Goal: Communication & Community: Answer question/provide support

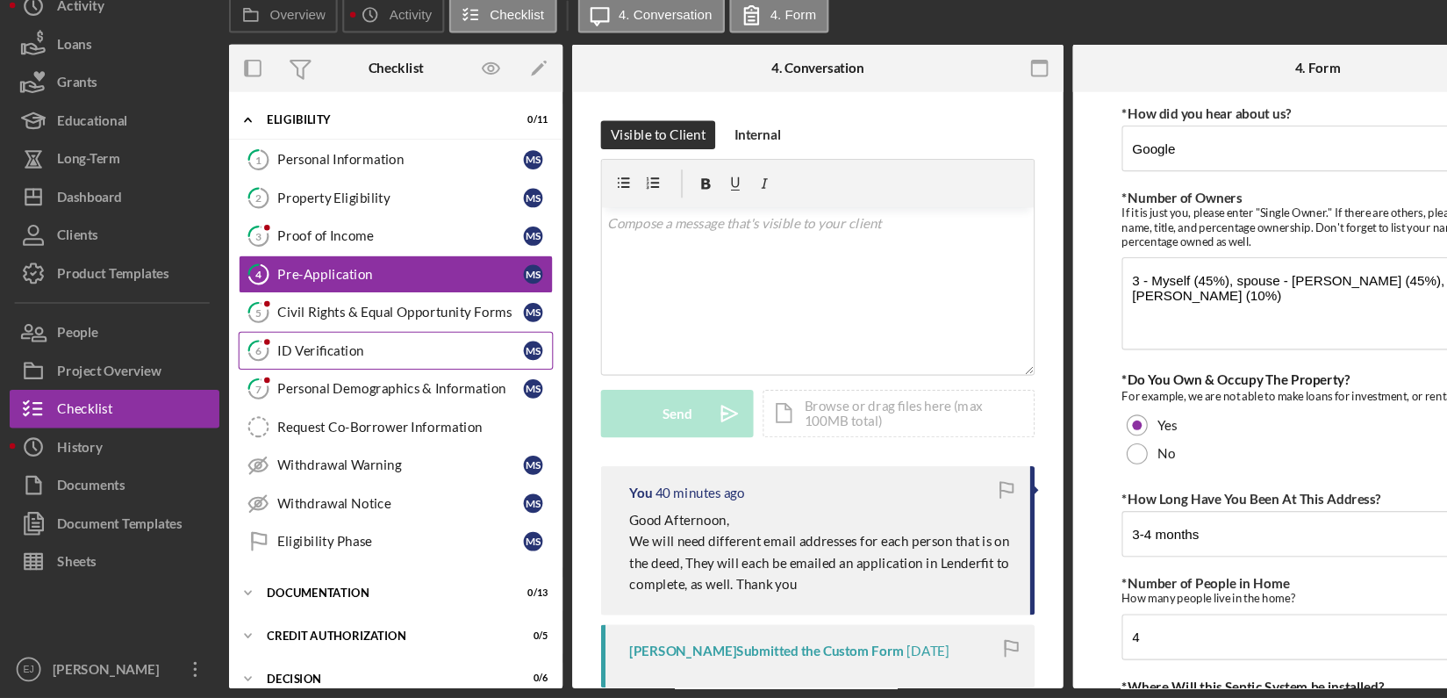
click at [312, 379] on div "ID Verification" at bounding box center [368, 378] width 226 height 14
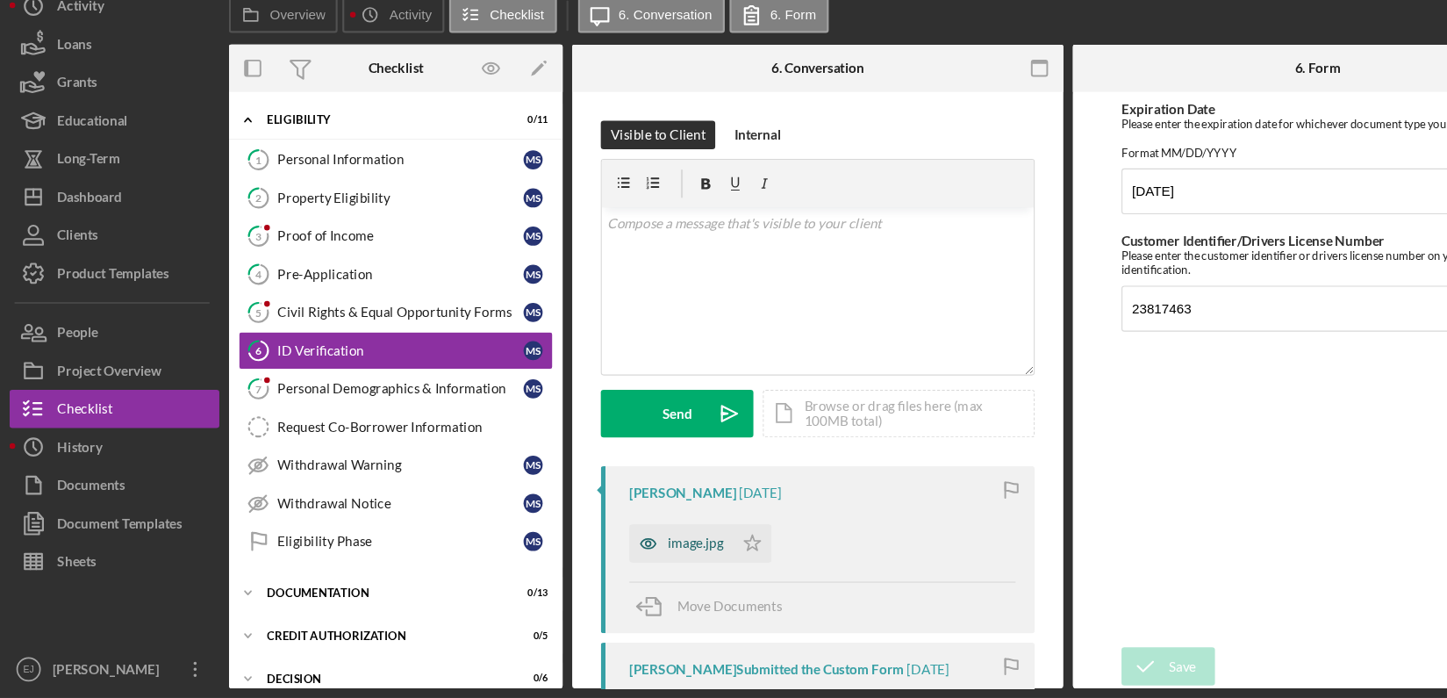
click at [646, 557] on div "image.jpg" at bounding box center [640, 556] width 52 height 14
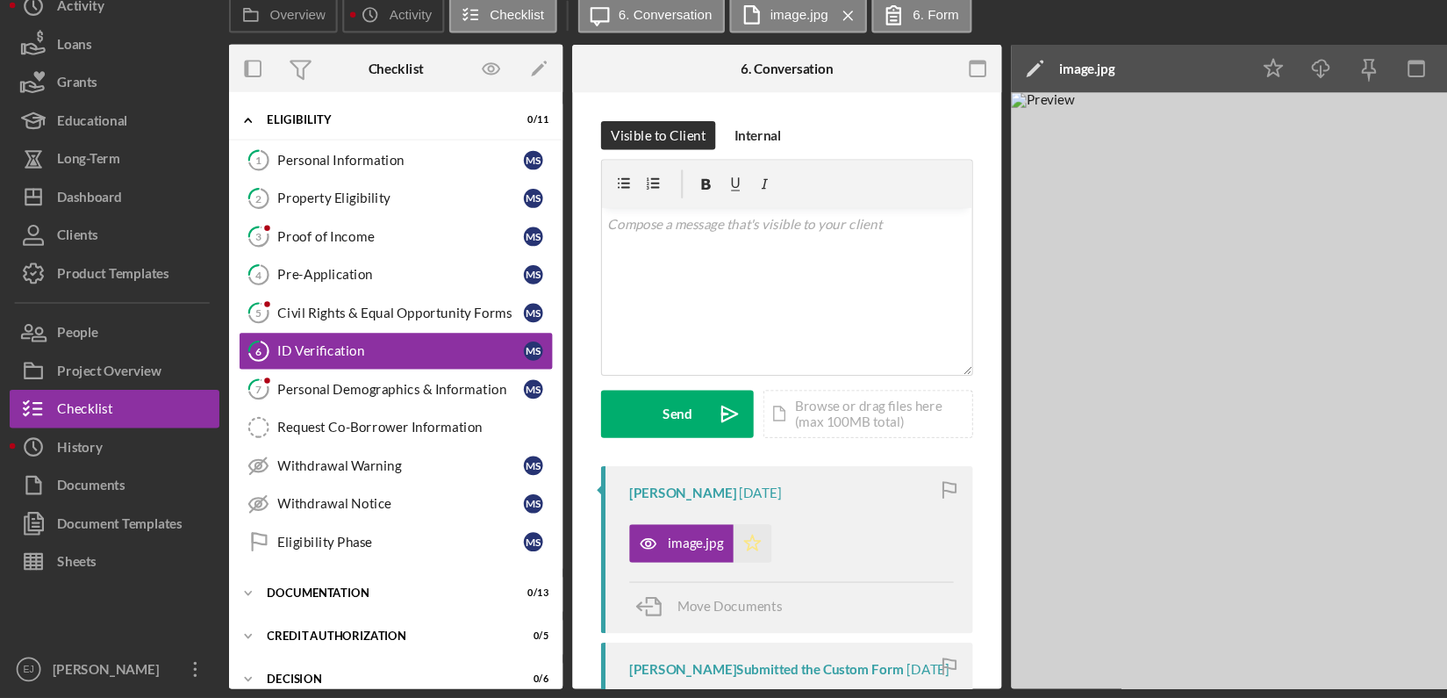
click at [692, 544] on icon "Icon/Star" at bounding box center [692, 555] width 35 height 35
click at [1166, 680] on img at bounding box center [1193, 414] width 527 height 549
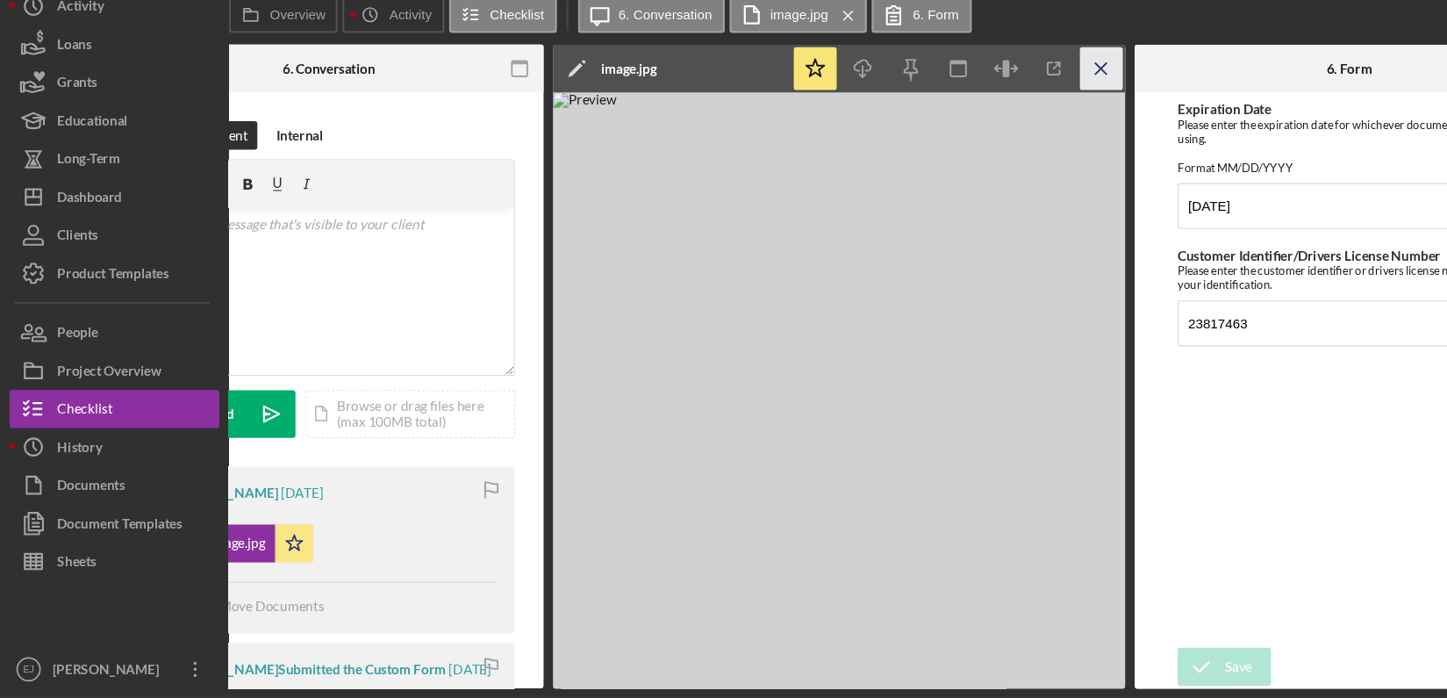
click at [1010, 111] on icon "Icon/Menu Close" at bounding box center [1013, 118] width 39 height 39
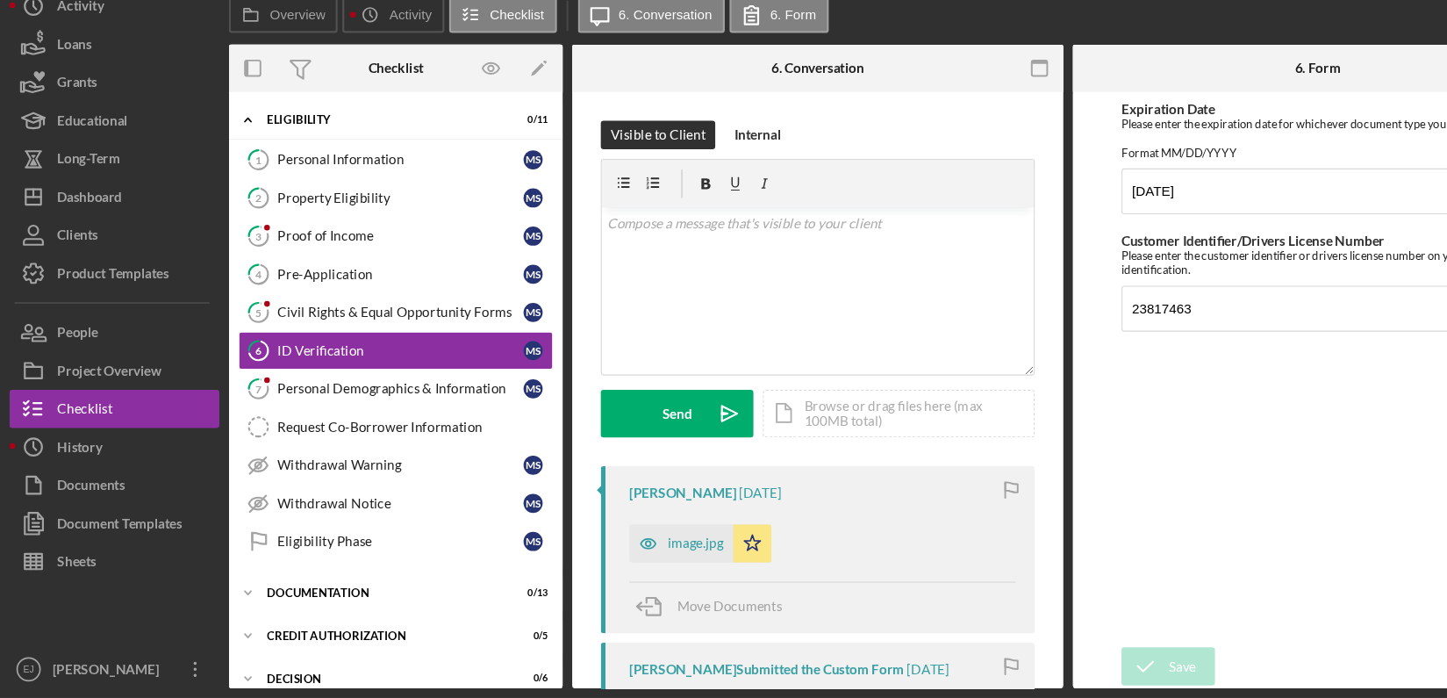
scroll to position [0, 0]
click at [378, 408] on div "Personal Demographics & Information" at bounding box center [368, 413] width 226 height 14
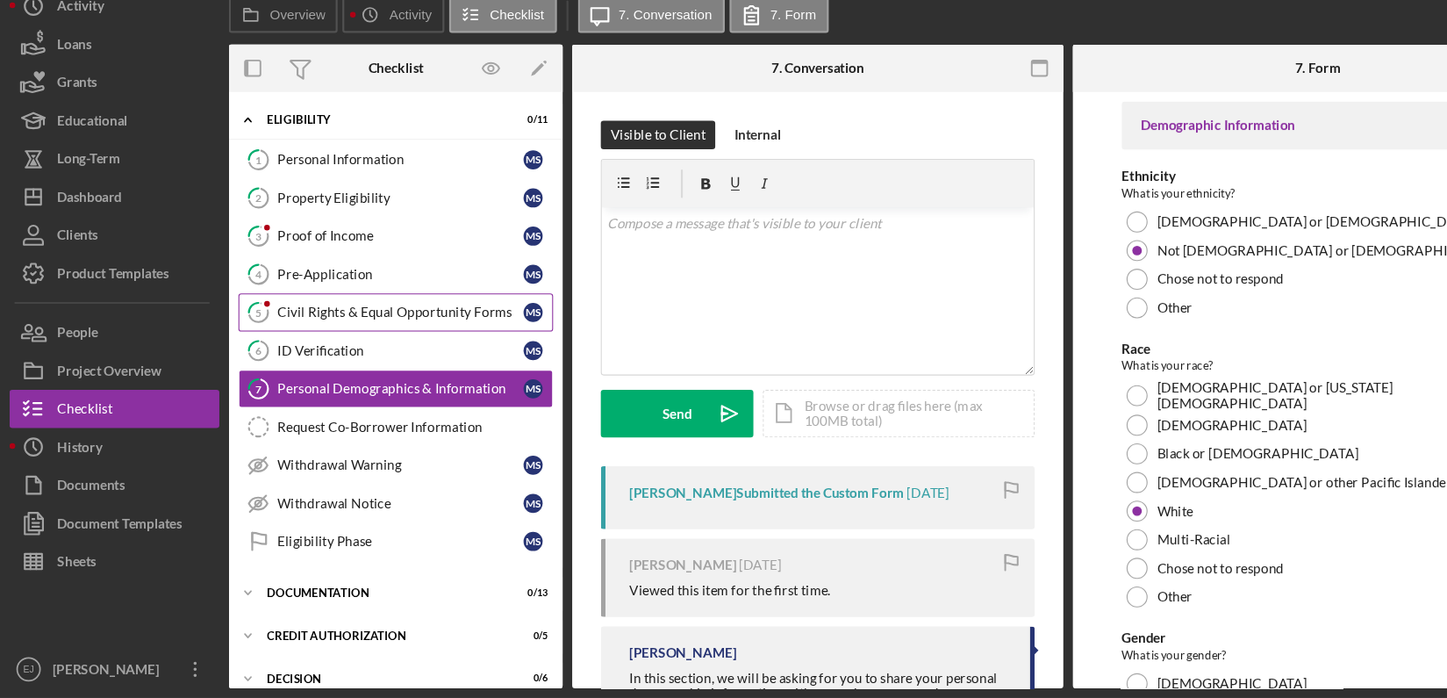
click at [379, 331] on link "5 Civil Rights & Equal Opportunity Forms M S" at bounding box center [364, 343] width 290 height 35
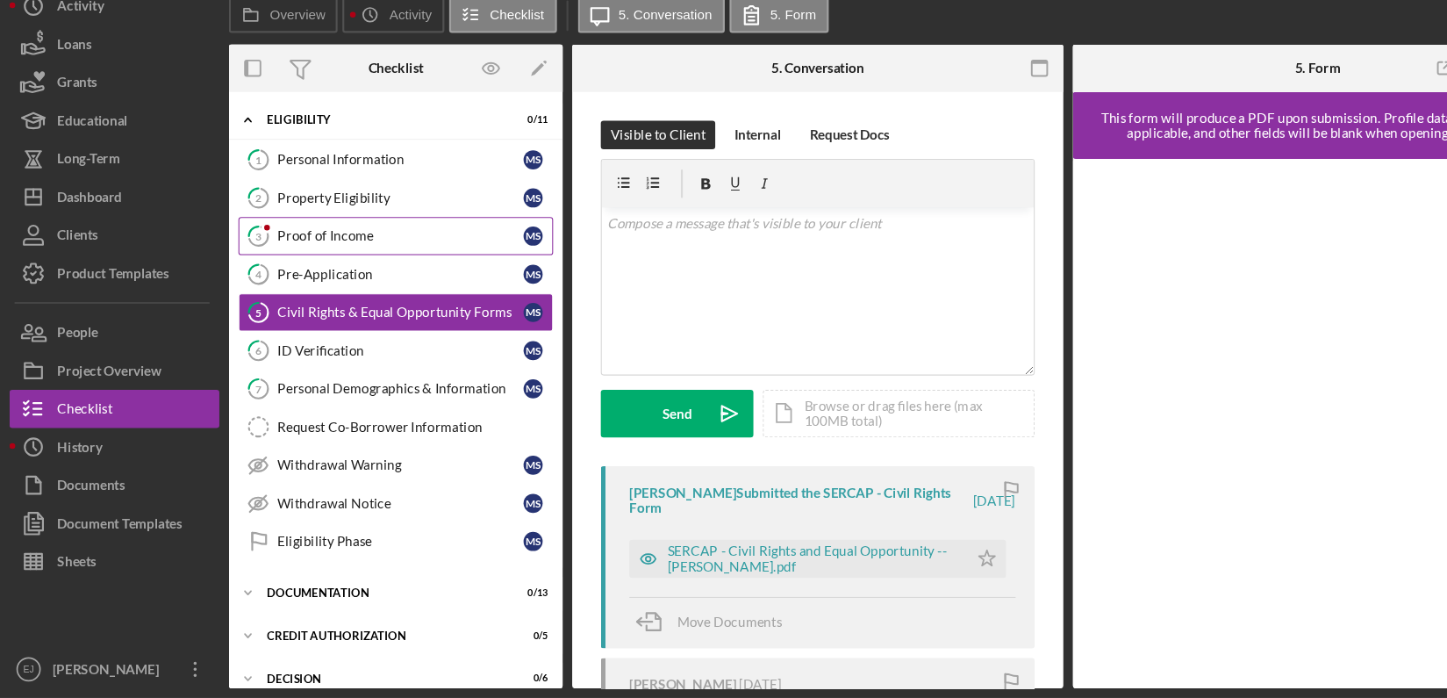
click at [306, 255] on link "3 Proof of Income M S" at bounding box center [364, 272] width 290 height 35
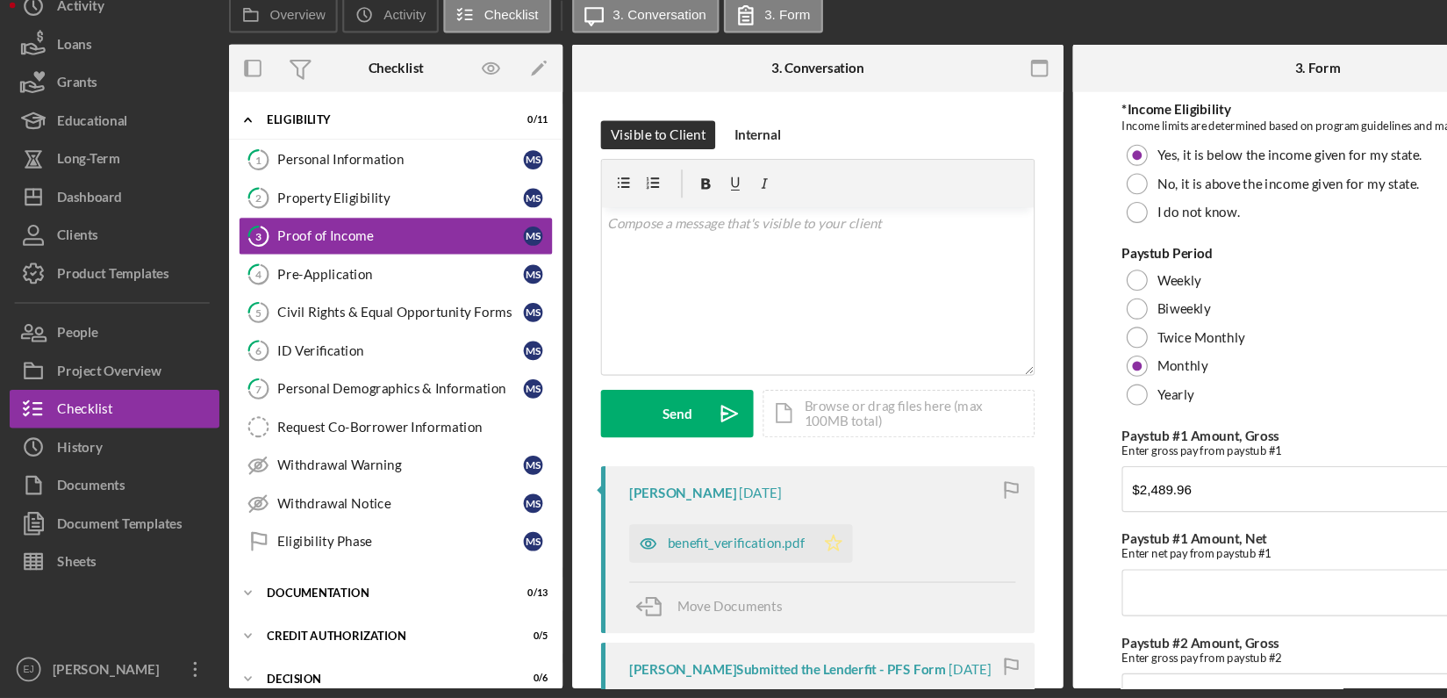
click at [763, 549] on polygon "button" at bounding box center [767, 555] width 15 height 14
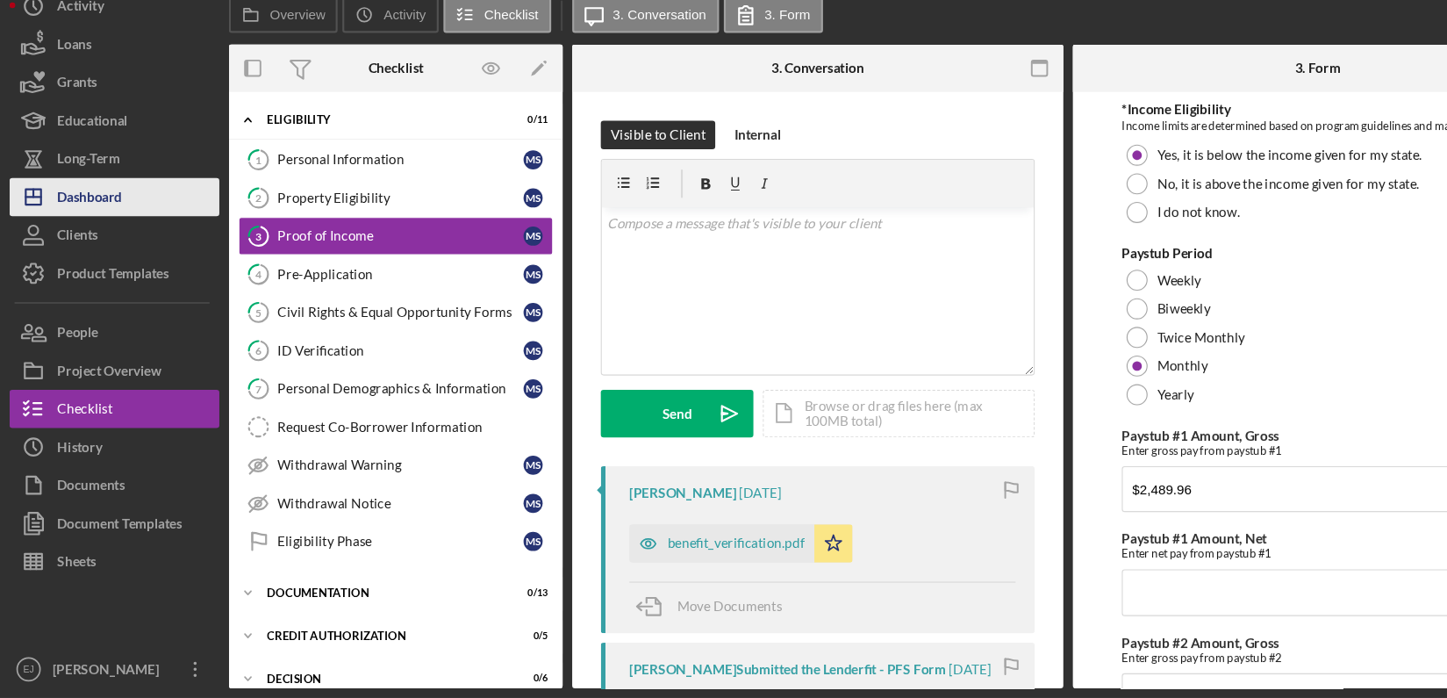
click at [127, 234] on button "Icon/Dashboard Dashboard" at bounding box center [105, 236] width 193 height 35
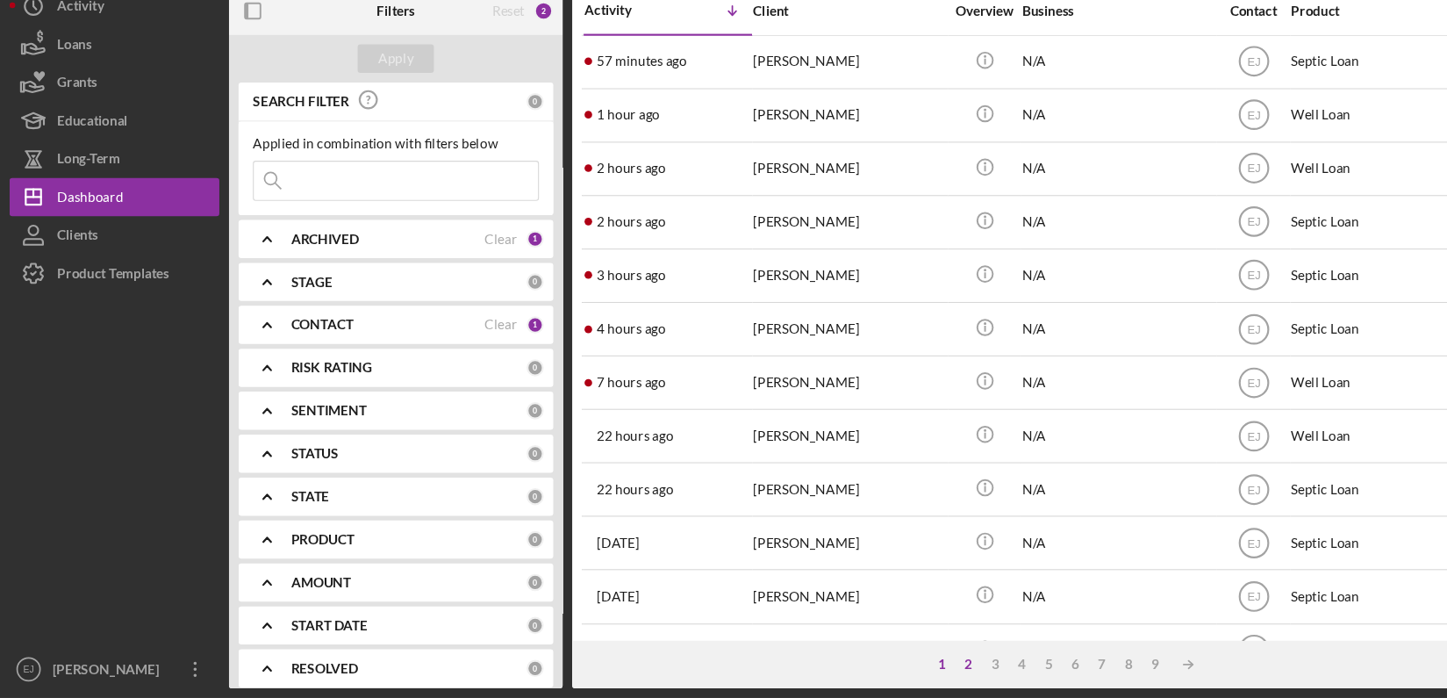
click at [891, 664] on div "2" at bounding box center [891, 667] width 25 height 14
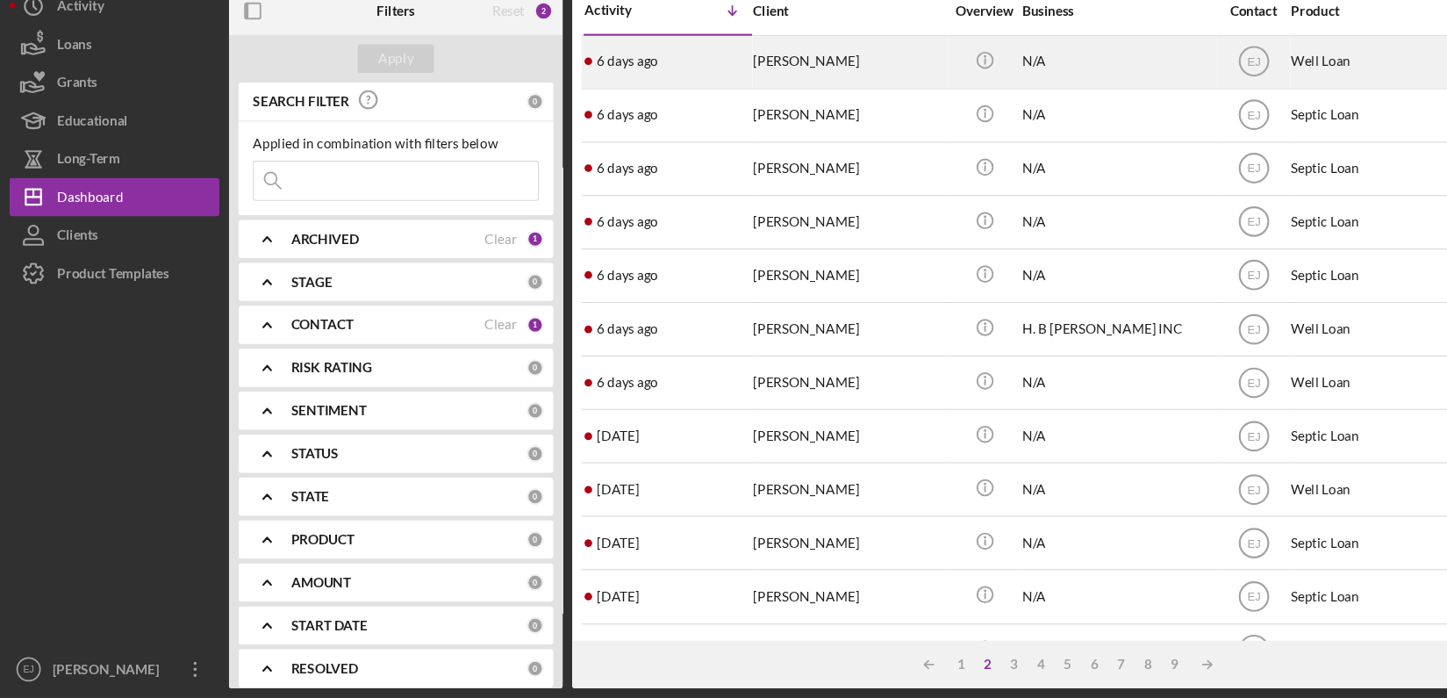
click at [761, 122] on div "[PERSON_NAME]" at bounding box center [781, 113] width 176 height 47
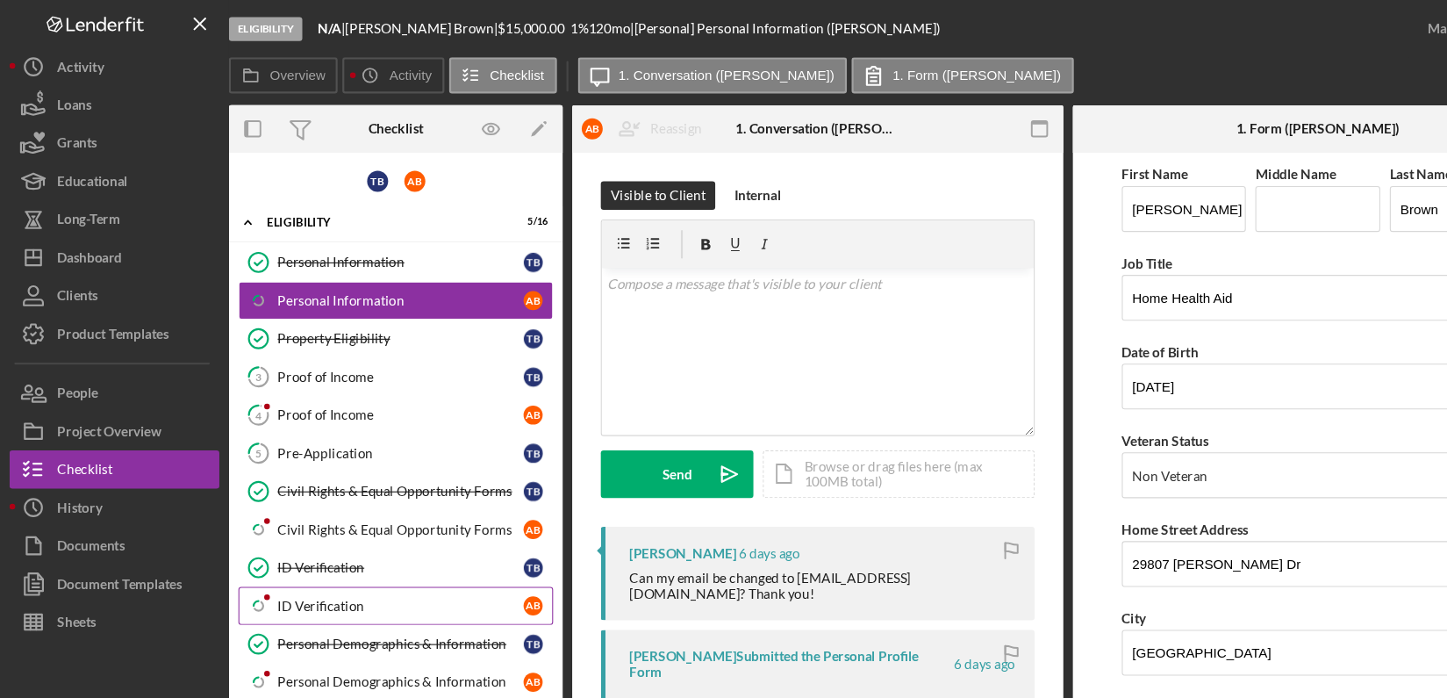
click at [332, 543] on link "Icon/Checklist Item Sub Partial ID Verification A B" at bounding box center [364, 557] width 290 height 35
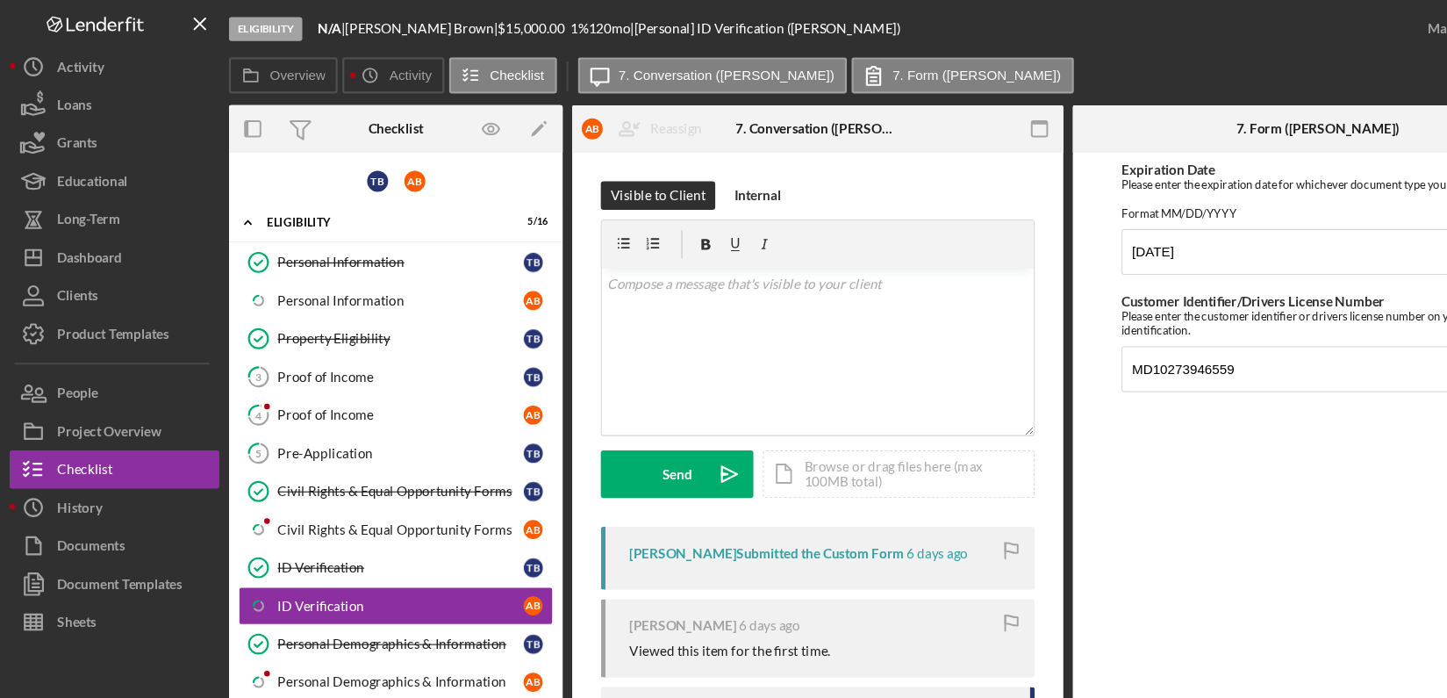
click at [979, 618] on div "Overview Internal Workflow Stage Eligibility Icon/Dropdown Arrow Archive (can u…" at bounding box center [825, 393] width 1228 height 592
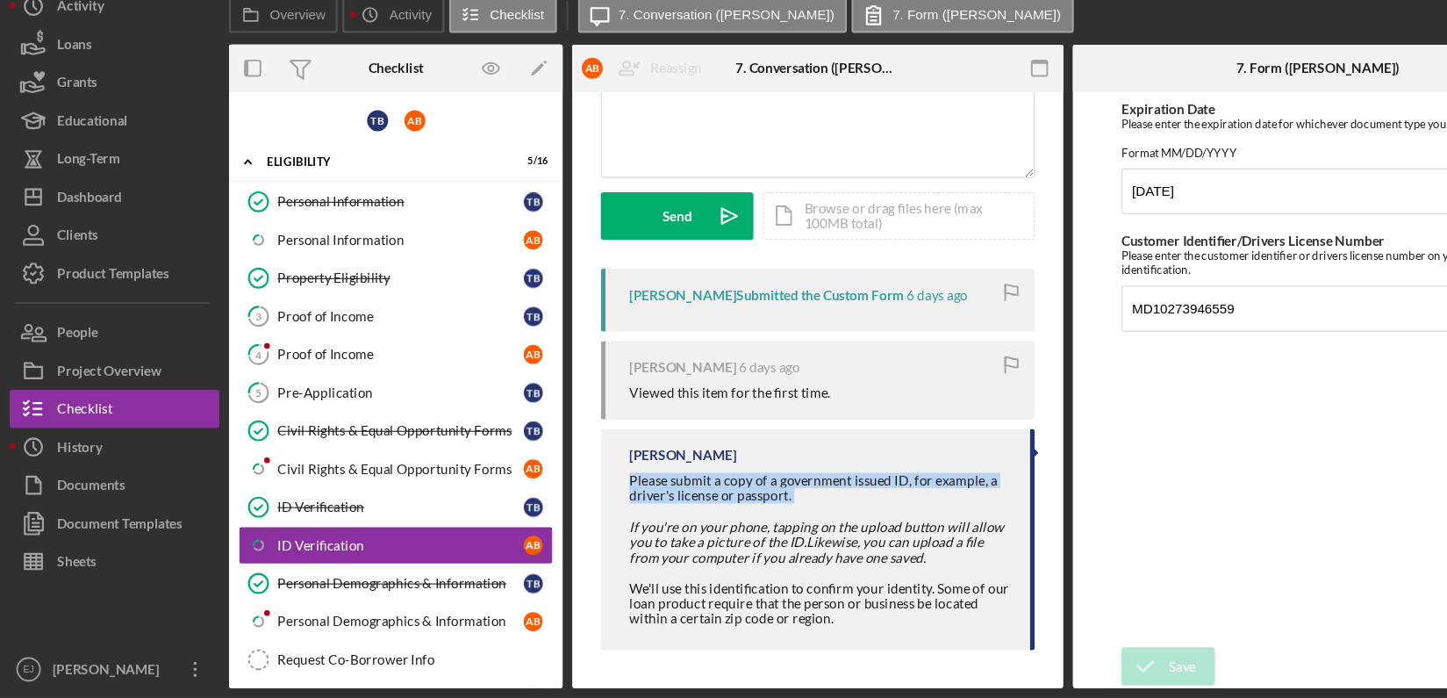
drag, startPoint x: 574, startPoint y: 494, endPoint x: 726, endPoint y: 515, distance: 153.3
click at [726, 515] on div "[PERSON_NAME] Please submit a copy of a government issued ID, for example, a dr…" at bounding box center [752, 552] width 399 height 204
copy div "Please submit a copy of a government issued ID, for example, a driver's license…"
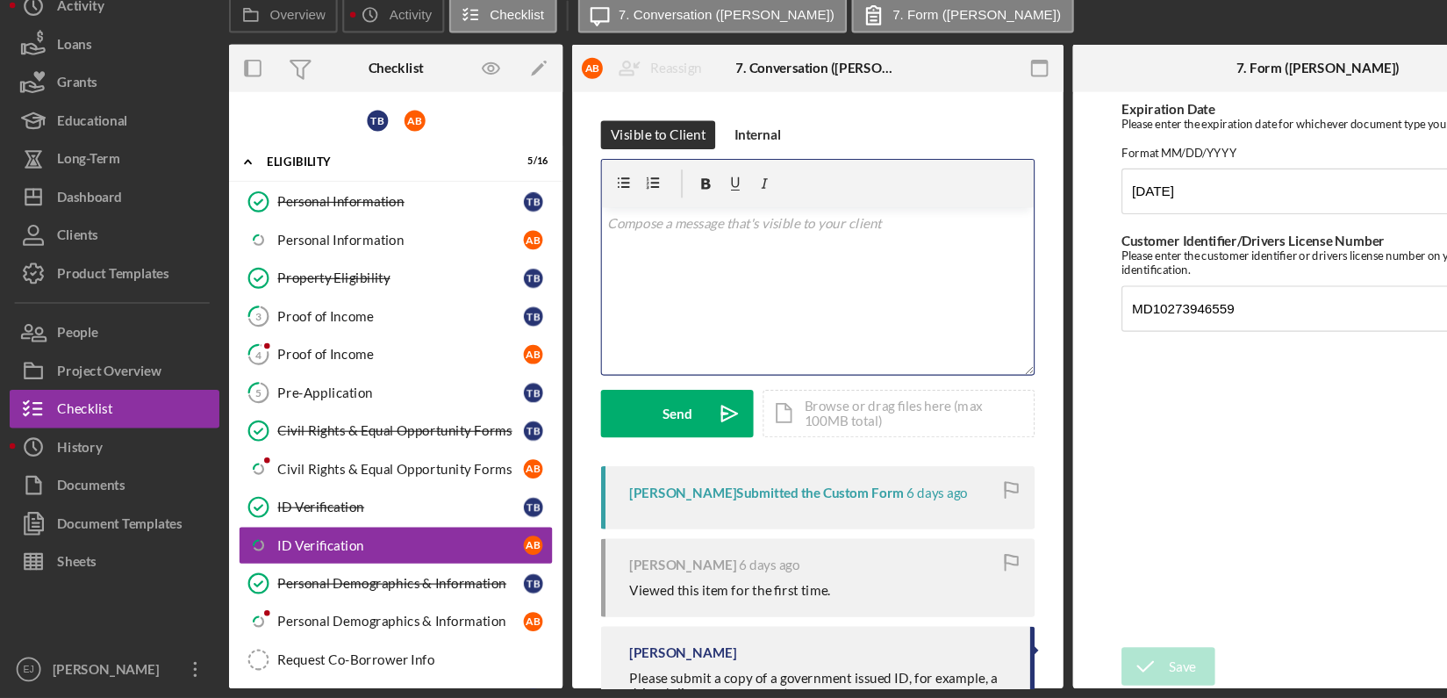
click at [782, 281] on div "v Color teal Color pink Remove color Add row above Add row below Add column bef…" at bounding box center [753, 324] width 398 height 154
click at [632, 255] on mark "Please submit a copy of a government issued ID, for example, a driver's license…" at bounding box center [751, 271] width 385 height 34
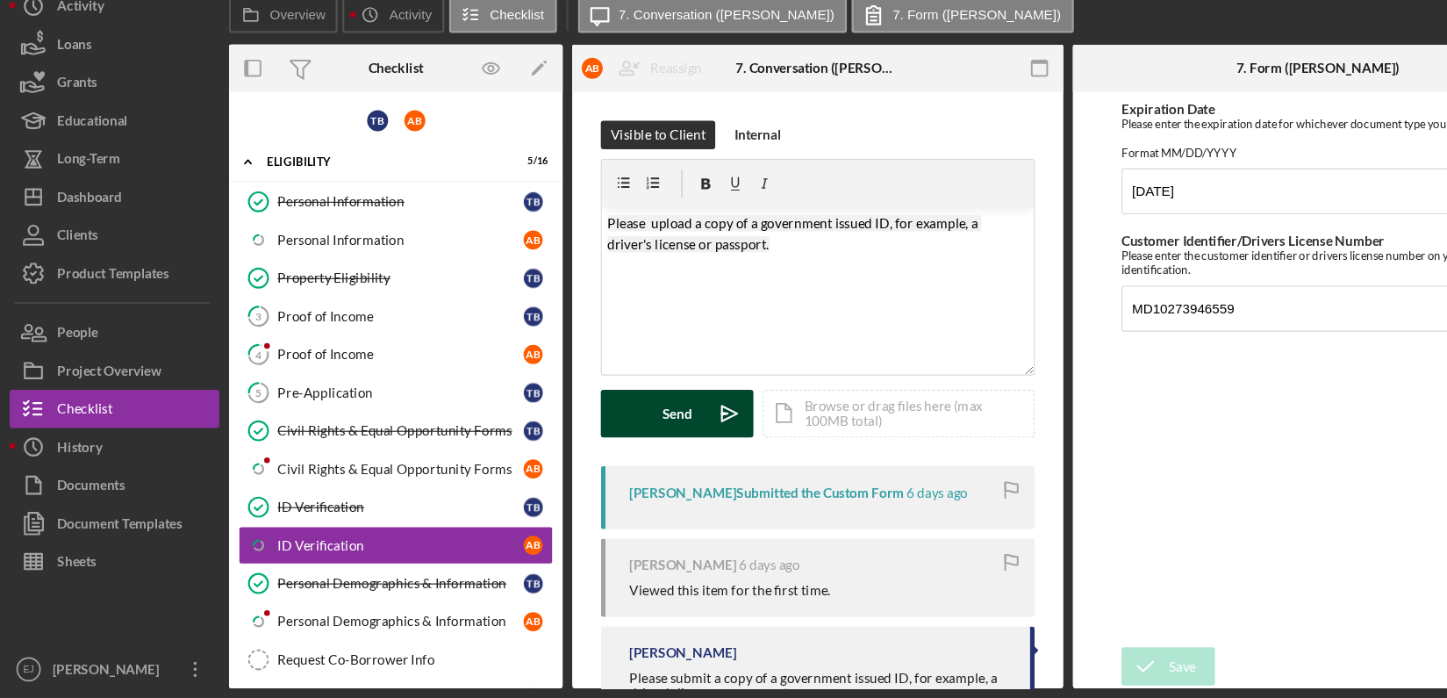
click at [628, 442] on div "Send" at bounding box center [623, 436] width 27 height 44
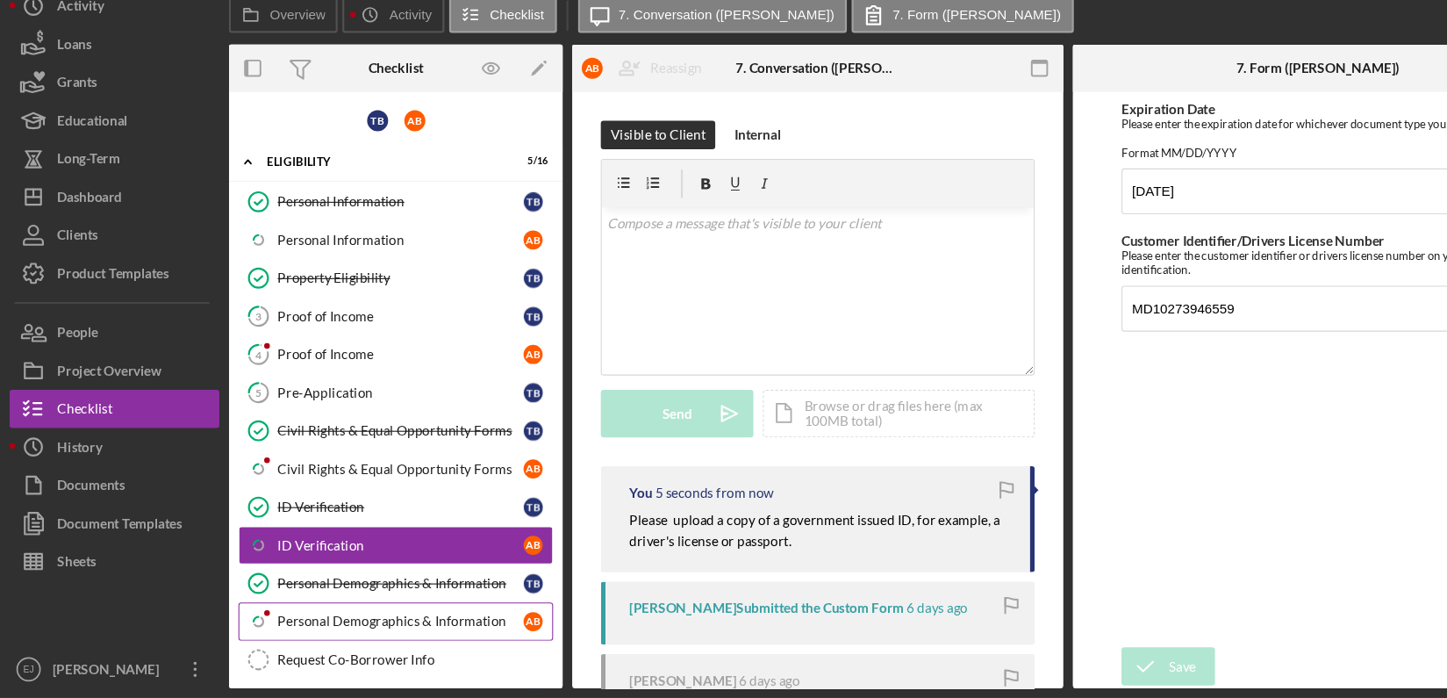
click at [360, 621] on div "Personal Demographics & Information" at bounding box center [368, 628] width 226 height 14
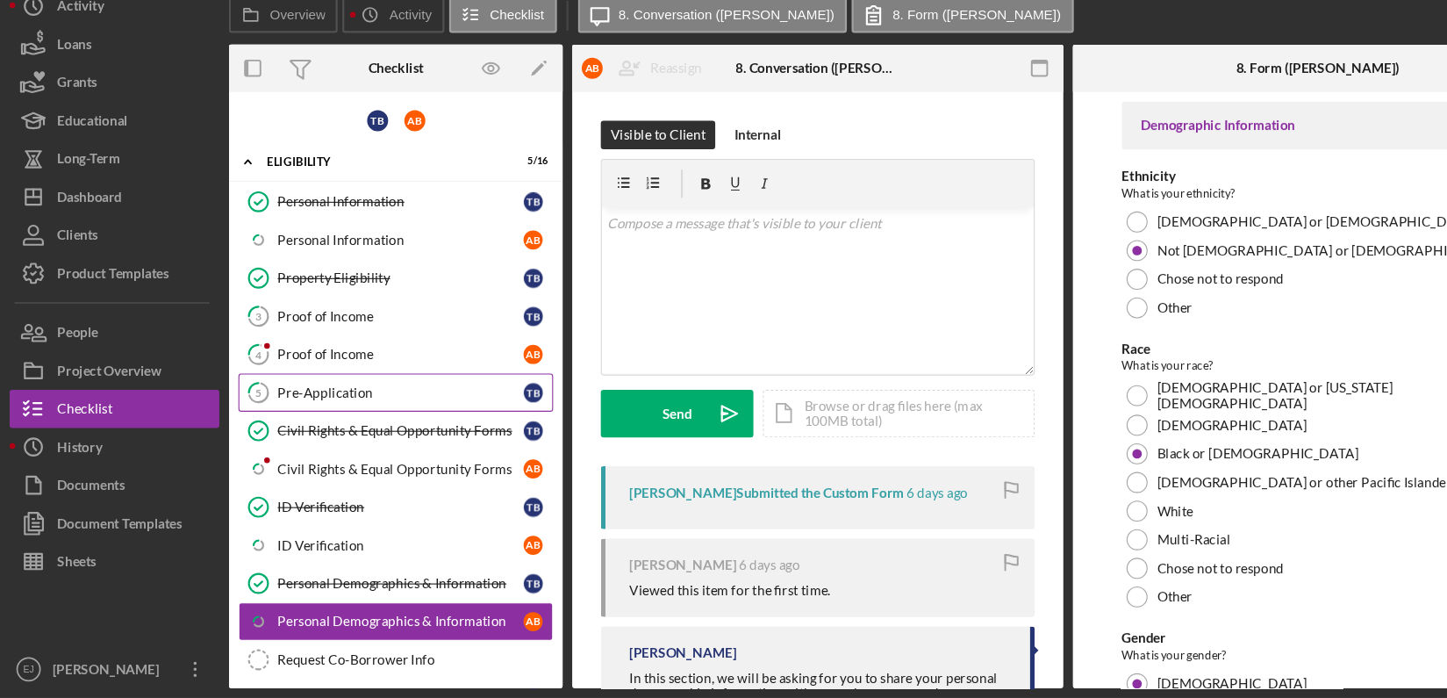
click at [335, 405] on link "5 Pre-Application T B" at bounding box center [364, 416] width 290 height 35
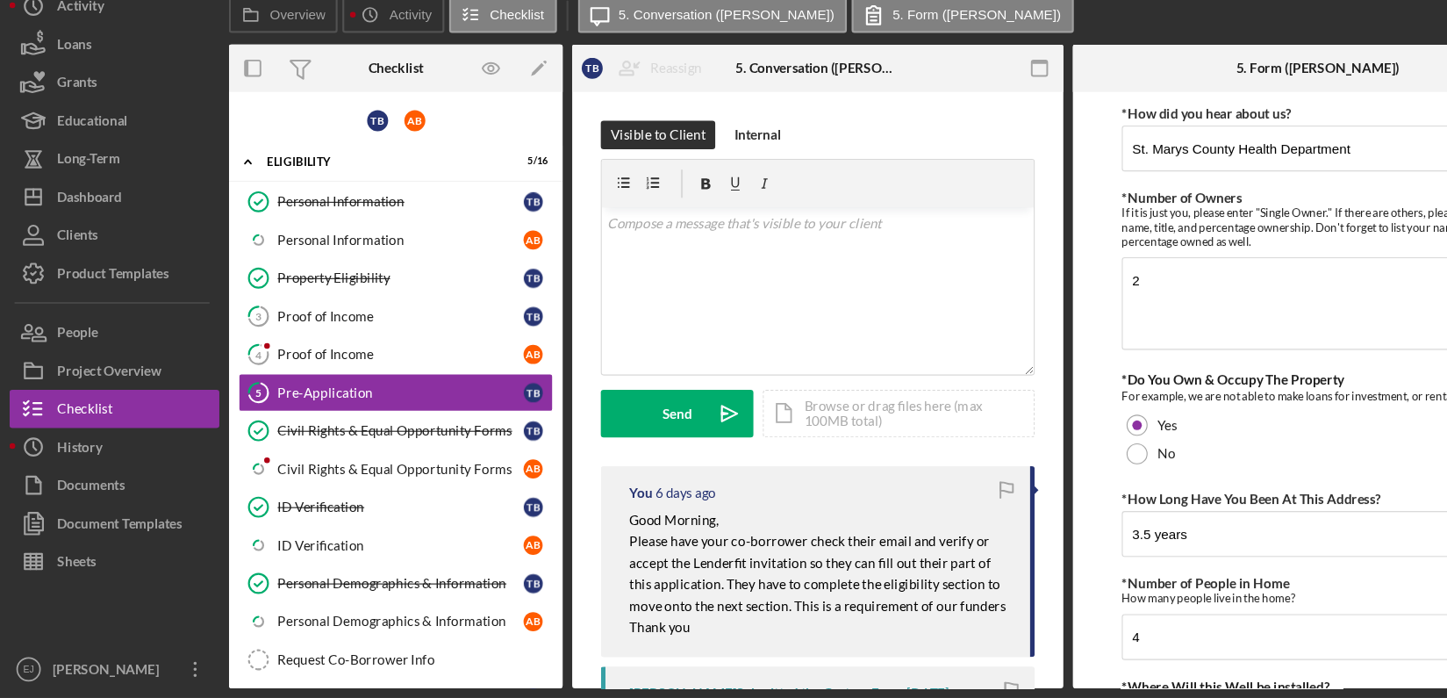
scroll to position [282, 0]
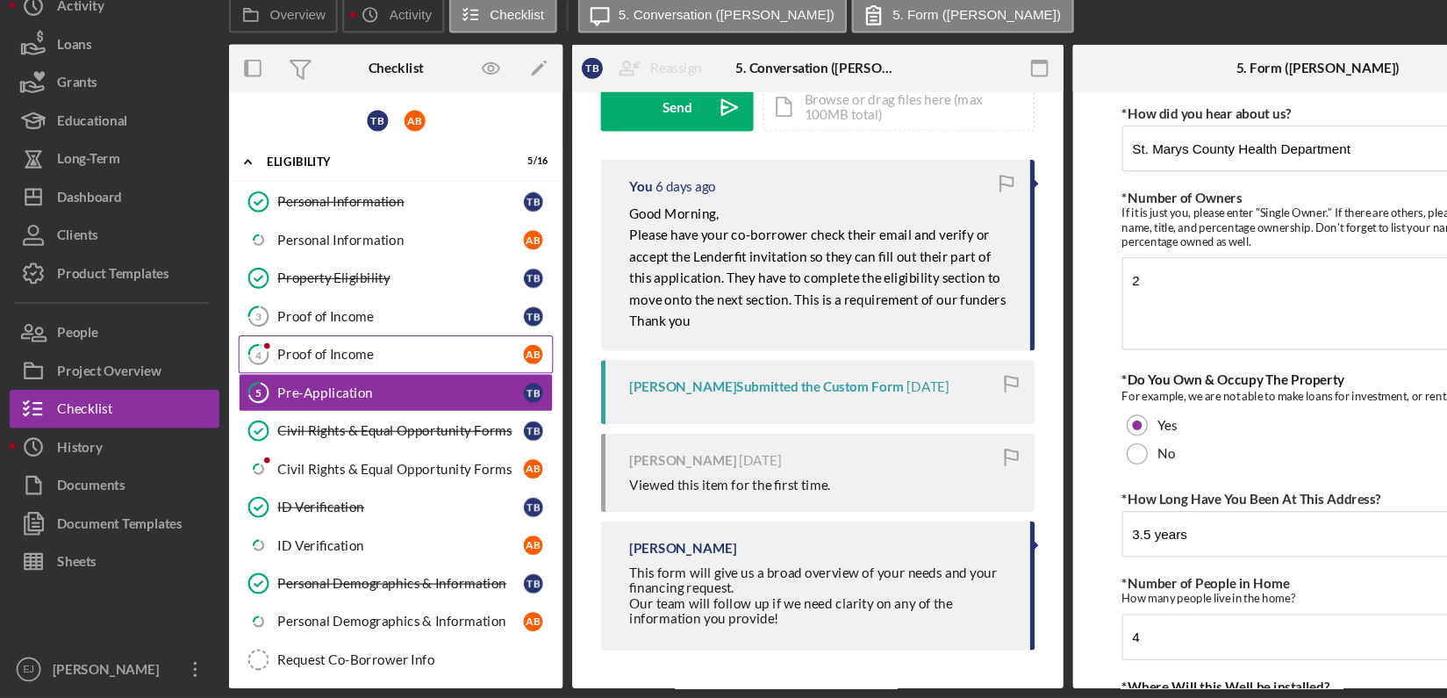
click at [297, 388] on link "4 Proof of Income A B" at bounding box center [364, 381] width 290 height 35
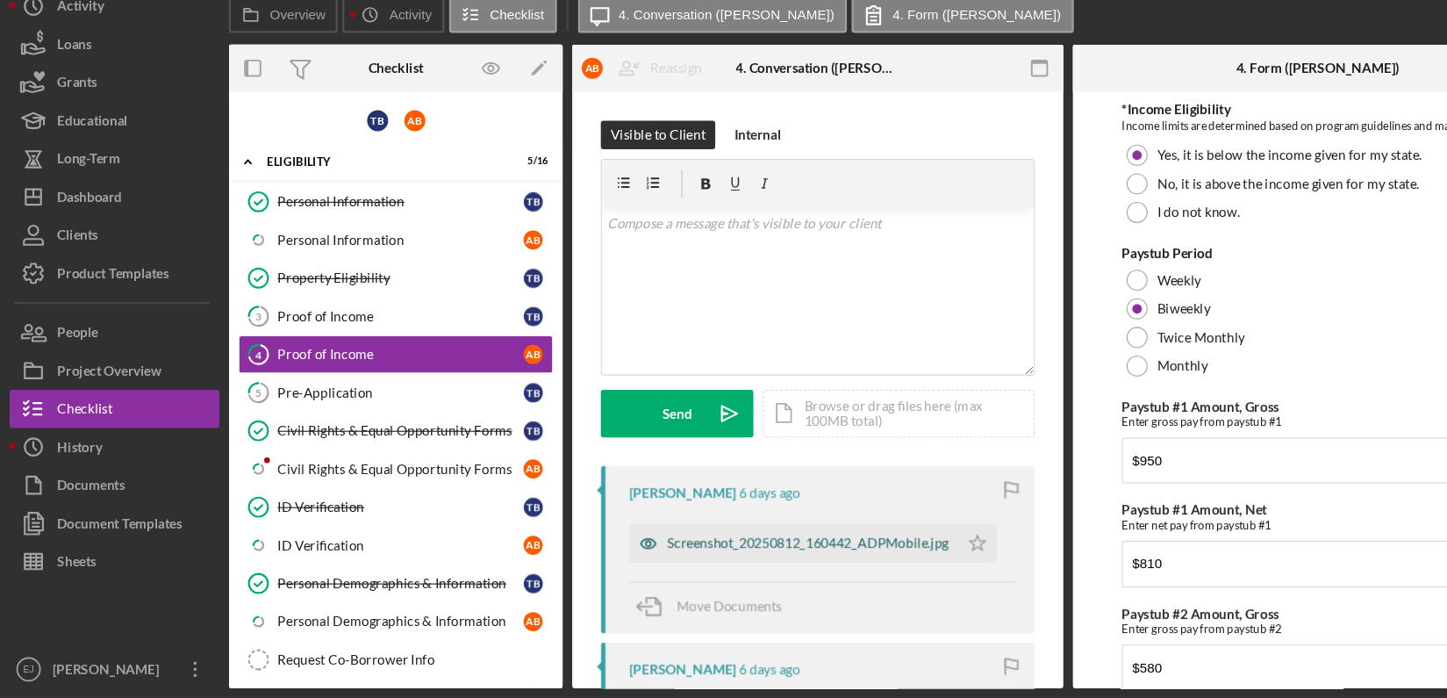
click at [797, 549] on div "Screenshot_20250812_160442_ADPMobile.jpg" at bounding box center [743, 556] width 259 height 14
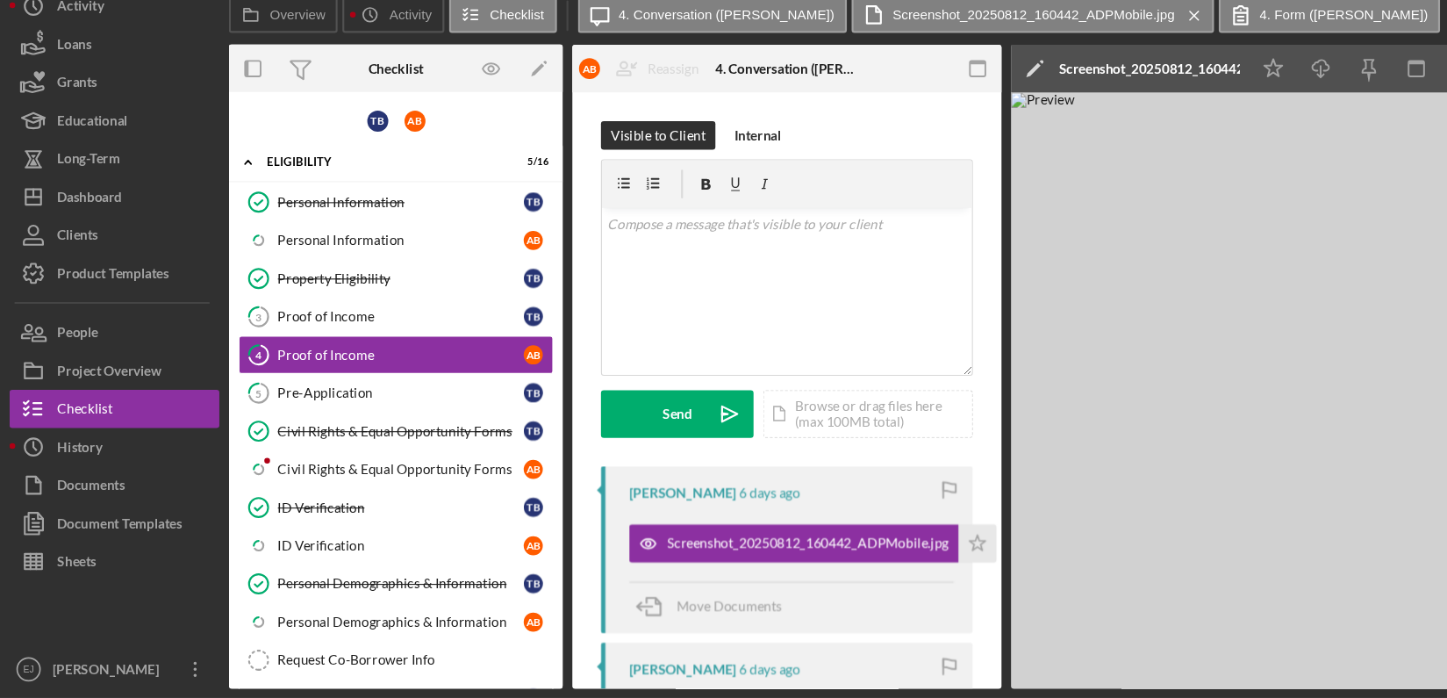
scroll to position [0, 421]
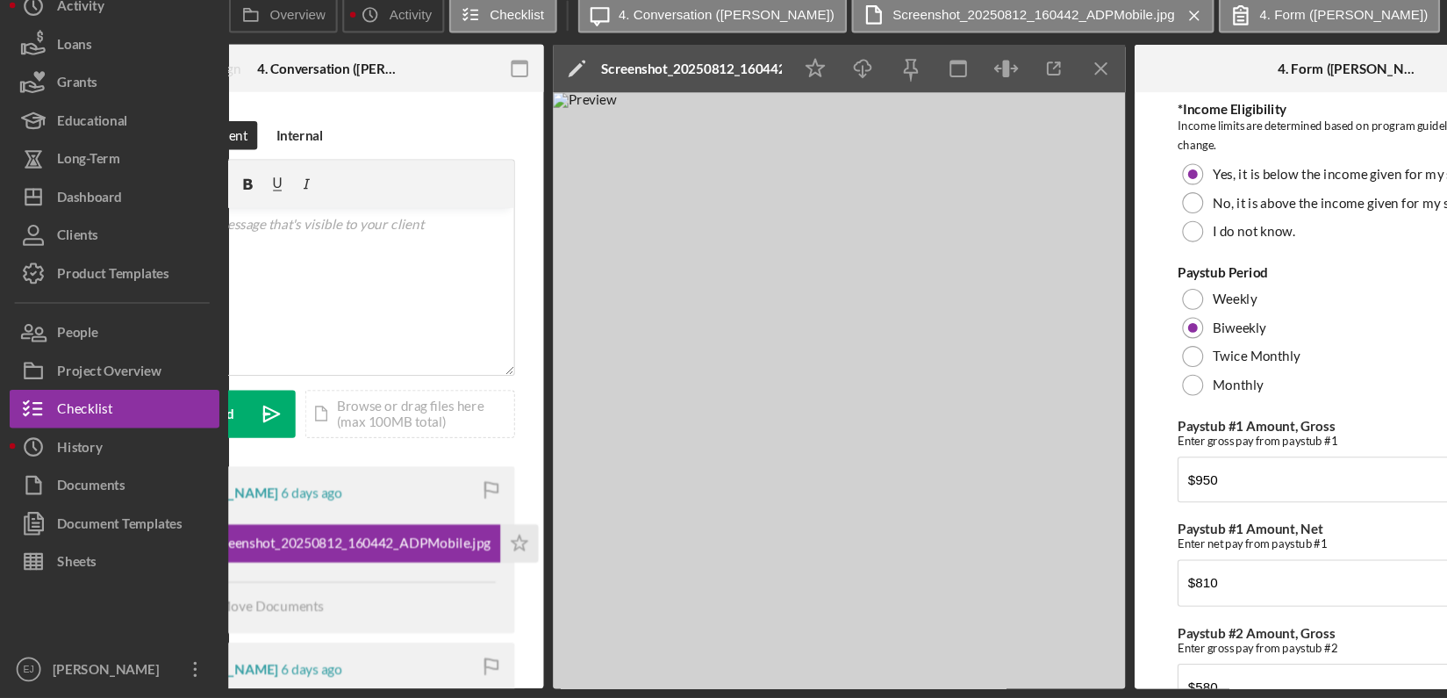
click at [361, 689] on div "Eligibility N/A | [PERSON_NAME] | $15,000.00 1 % 120 mo | 4. Proof of Income ([…" at bounding box center [723, 349] width 1447 height 698
click at [1024, 556] on img at bounding box center [772, 414] width 527 height 549
click at [1038, 608] on div "Overview Internal Workflow Stage Eligibility Icon/Dropdown Arrow Archive (can u…" at bounding box center [825, 393] width 1228 height 592
click at [1032, 675] on img at bounding box center [772, 414] width 527 height 549
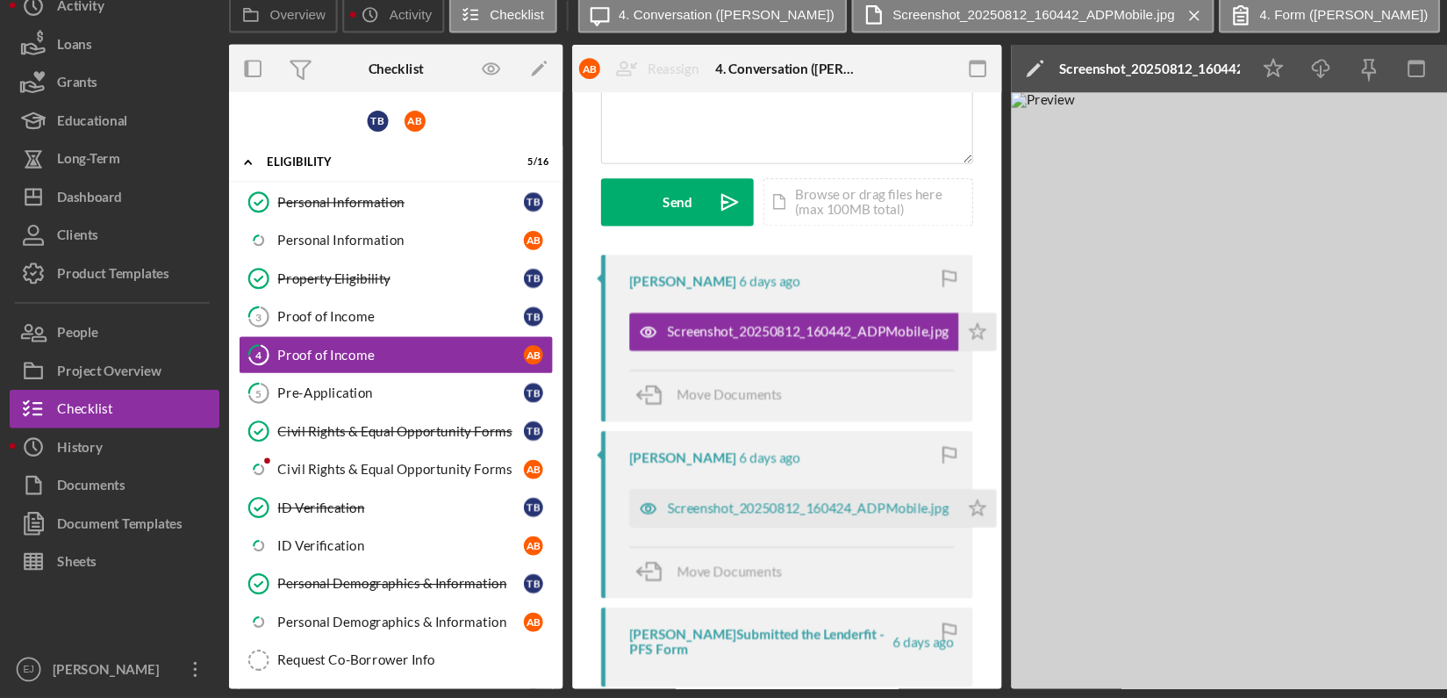
scroll to position [232, 0]
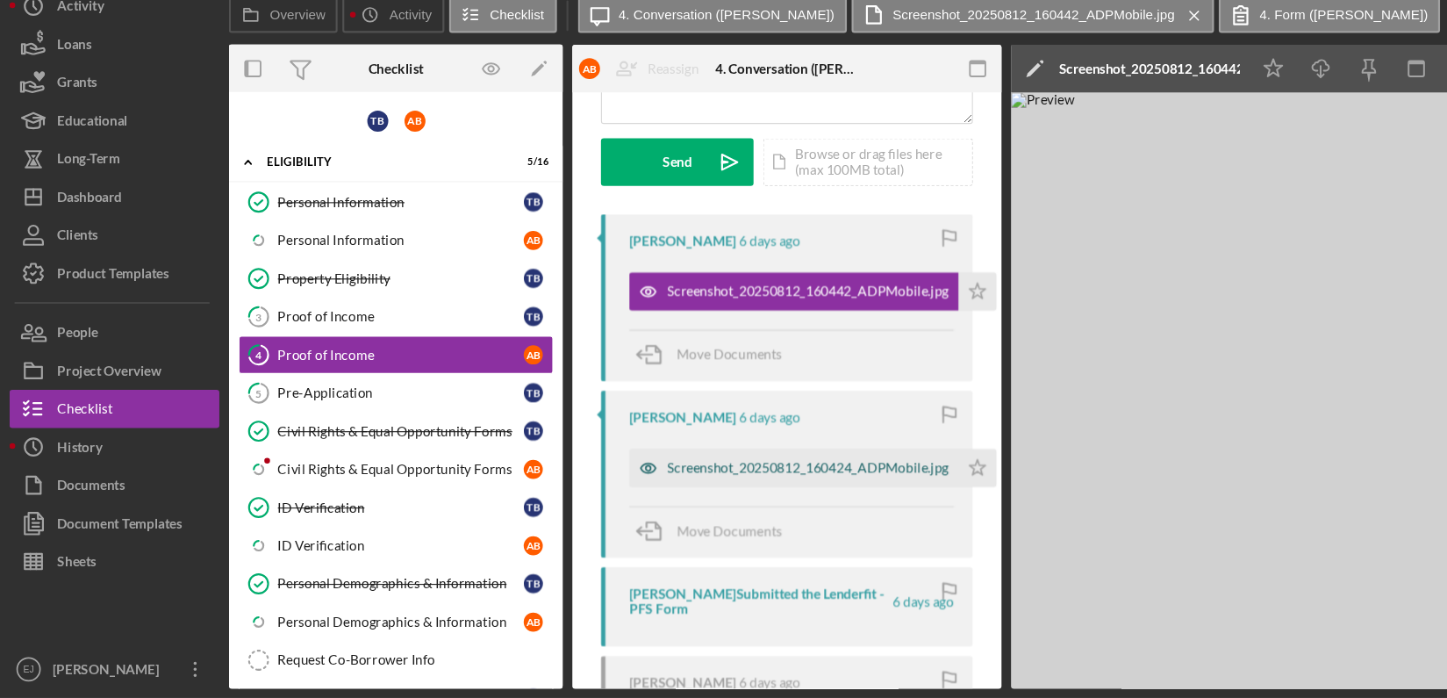
click at [762, 484] on div "Screenshot_20250812_160424_ADPMobile.jpg" at bounding box center [743, 486] width 259 height 14
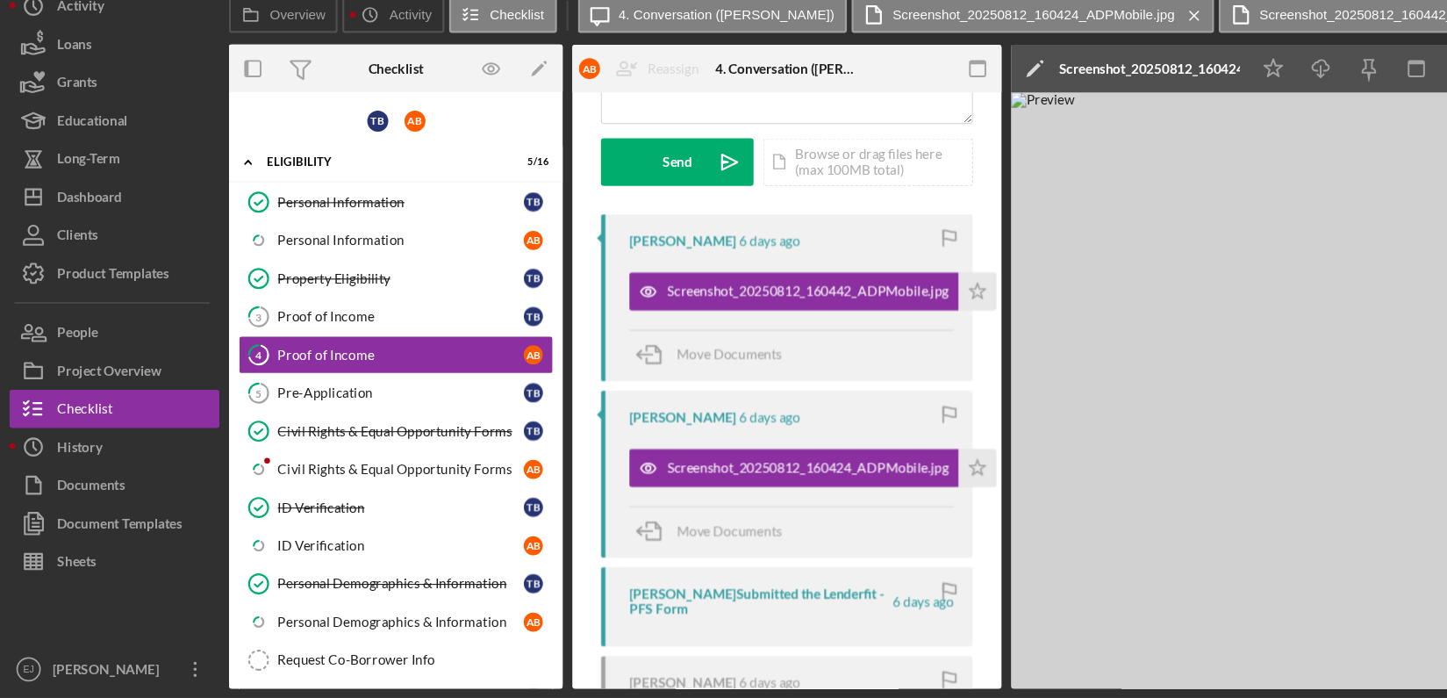
scroll to position [0, 957]
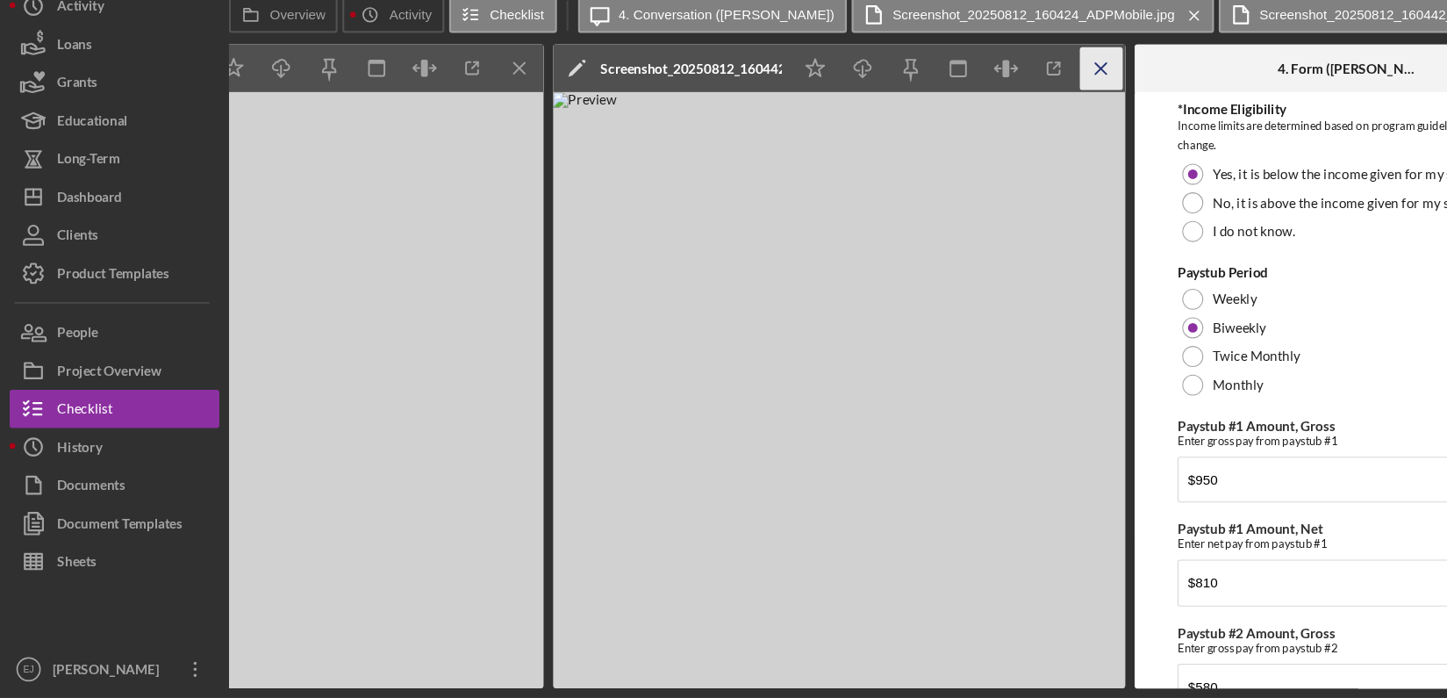
click at [1015, 119] on icon "Icon/Menu Close" at bounding box center [1013, 118] width 39 height 39
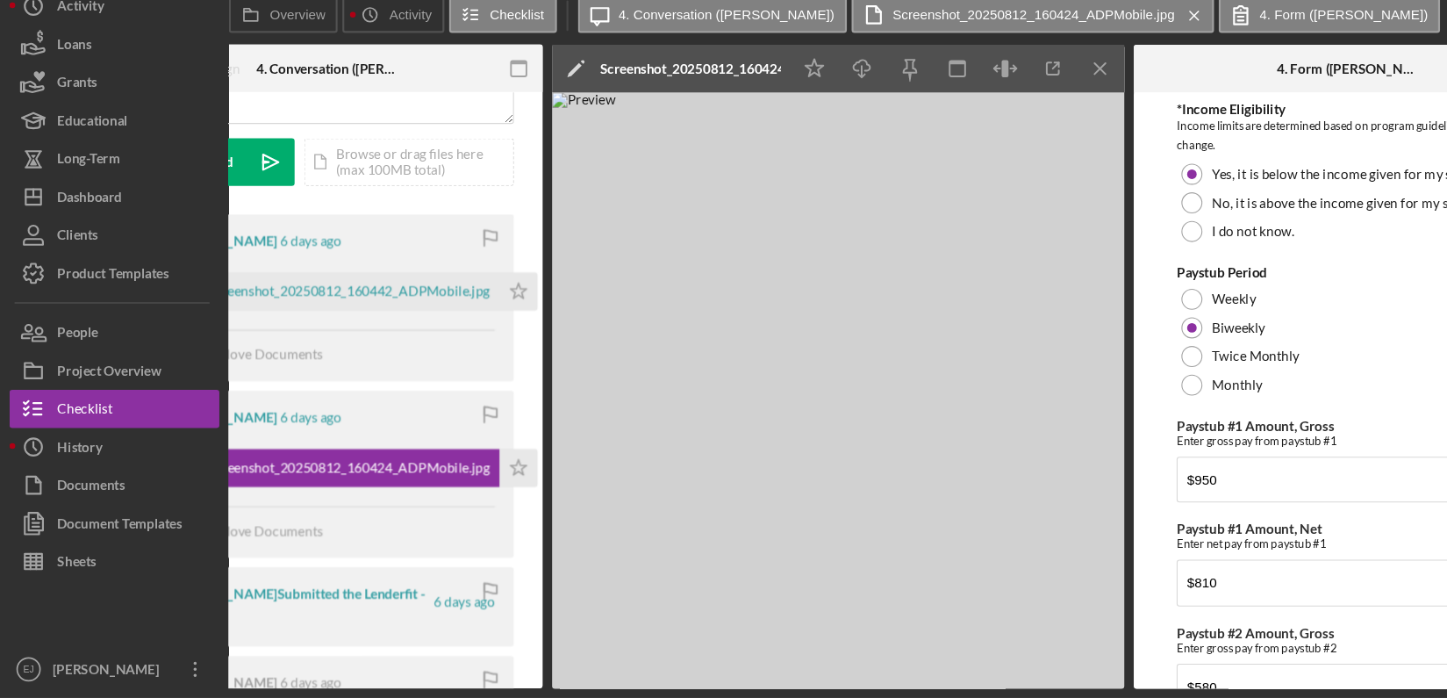
scroll to position [0, 421]
click at [1009, 121] on line "button" at bounding box center [1013, 118] width 10 height 10
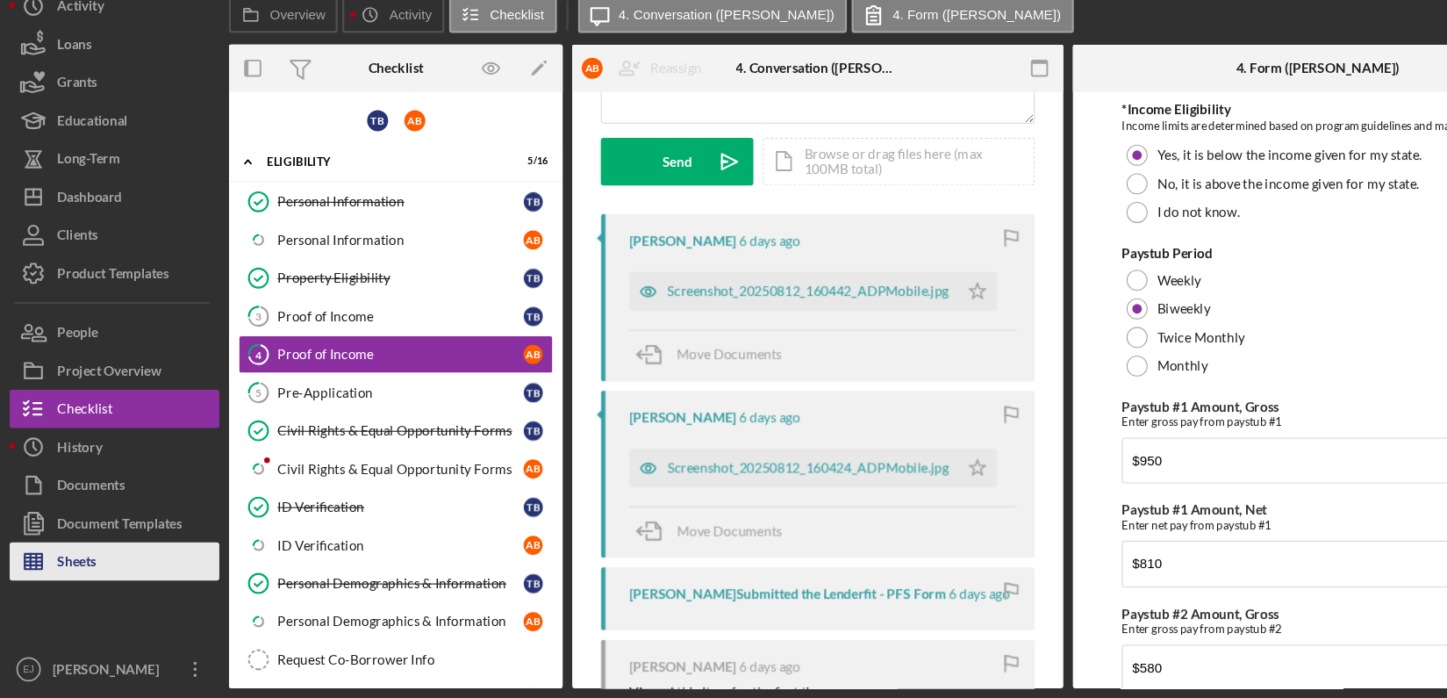
click at [88, 583] on div "Sheets" at bounding box center [71, 574] width 36 height 39
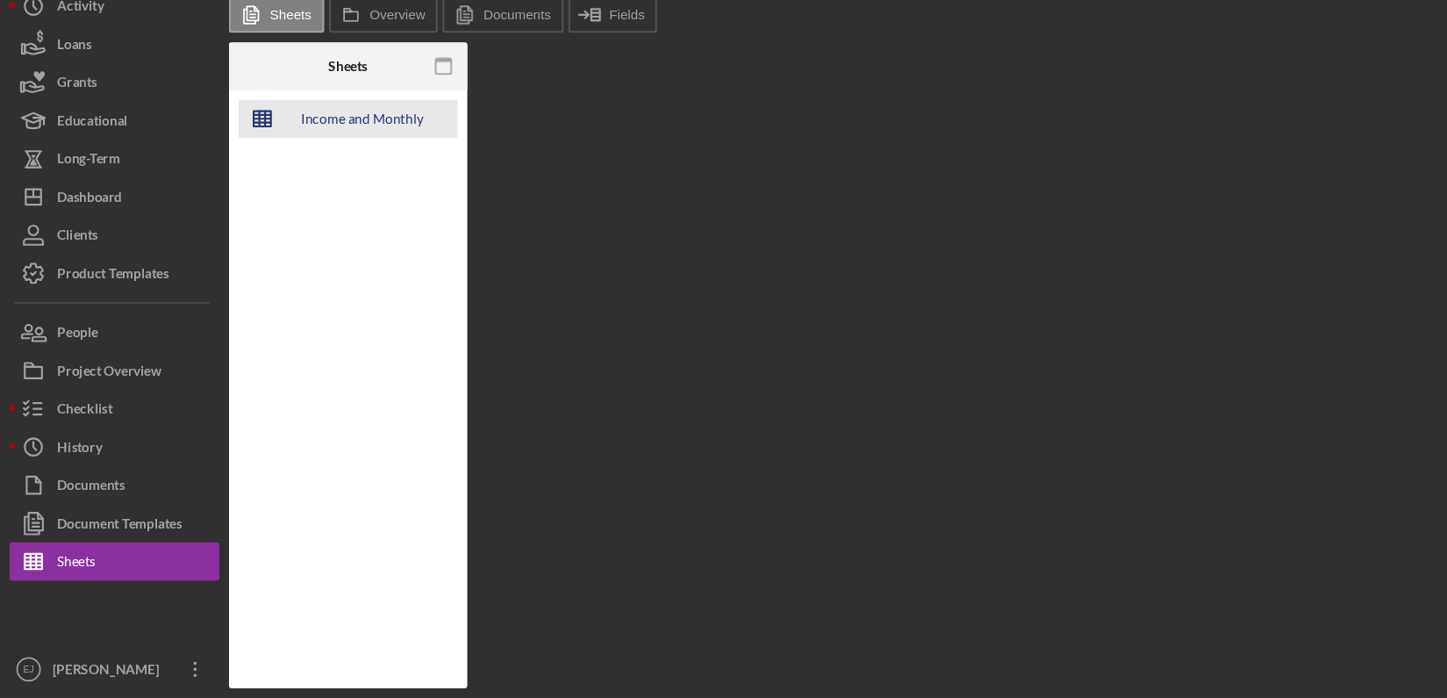
click at [310, 169] on div "Income and Monthly Debt Calc" at bounding box center [333, 164] width 140 height 35
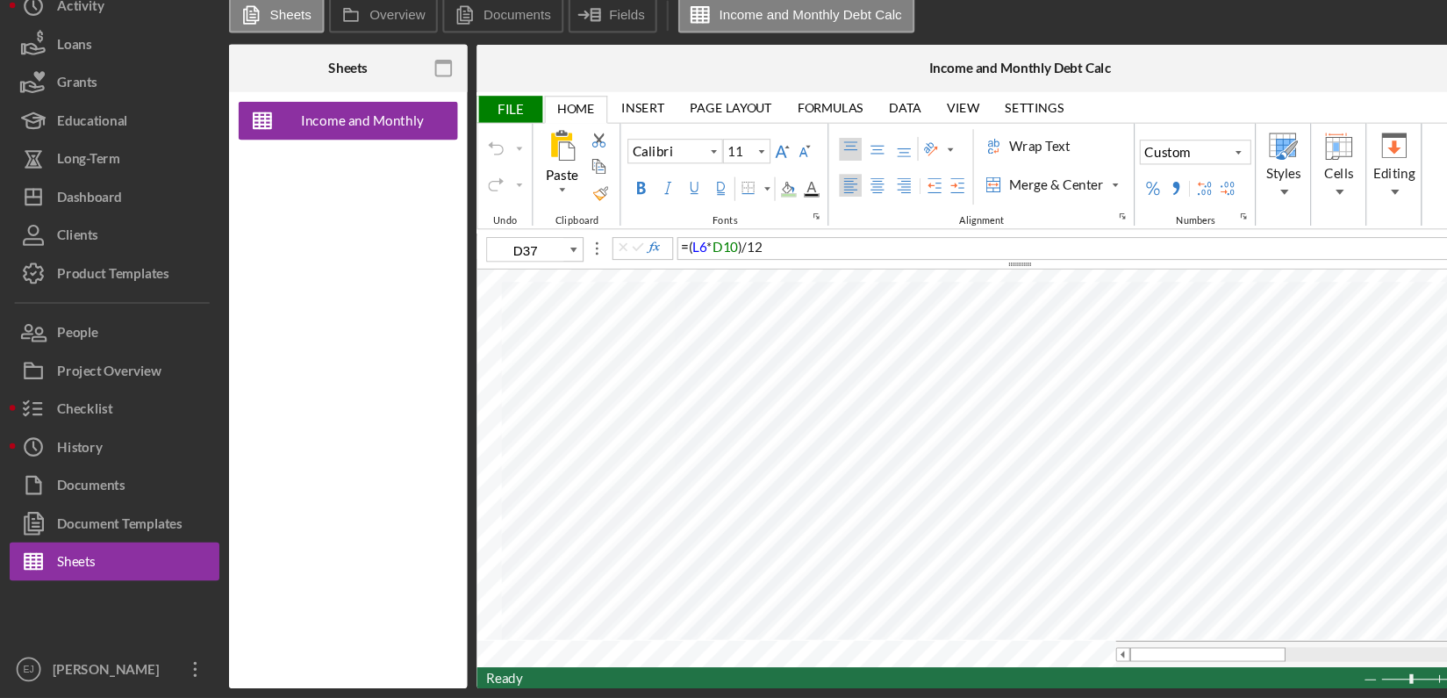
type input "D38"
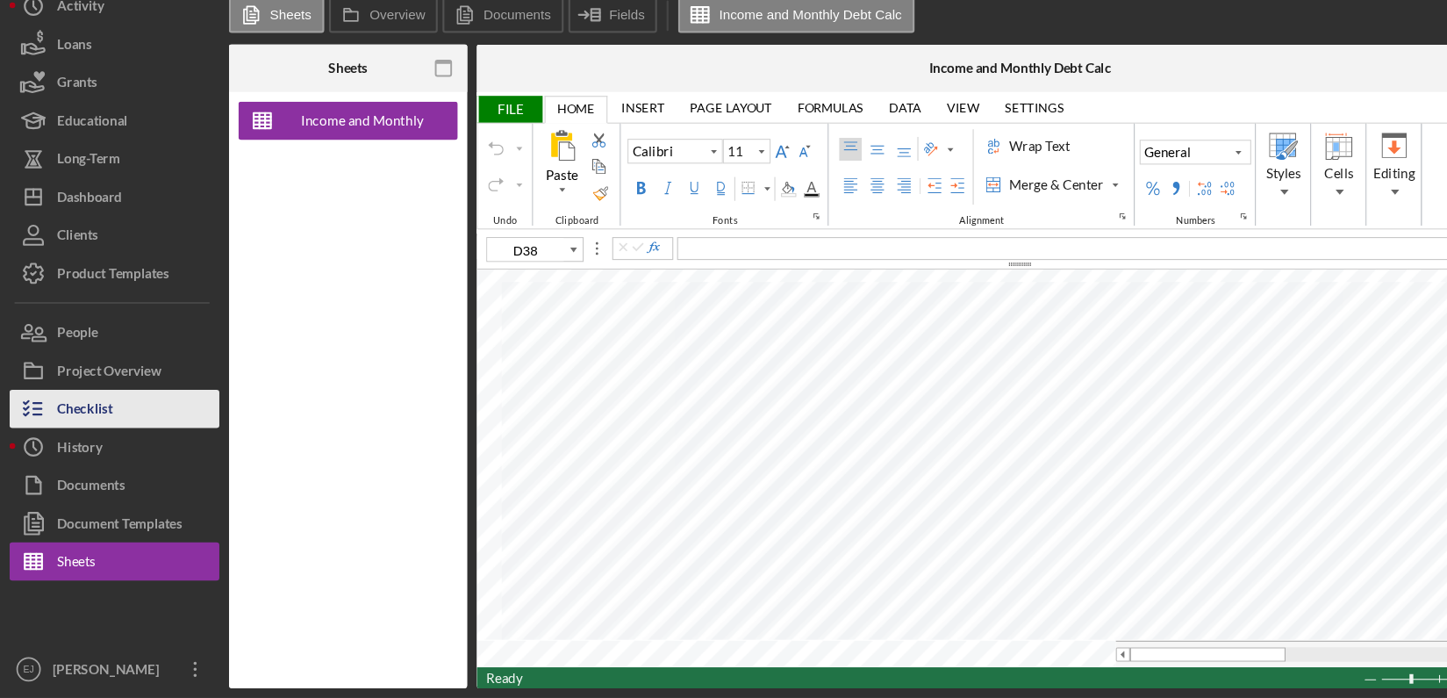
click at [101, 439] on div "Checklist" at bounding box center [78, 433] width 51 height 39
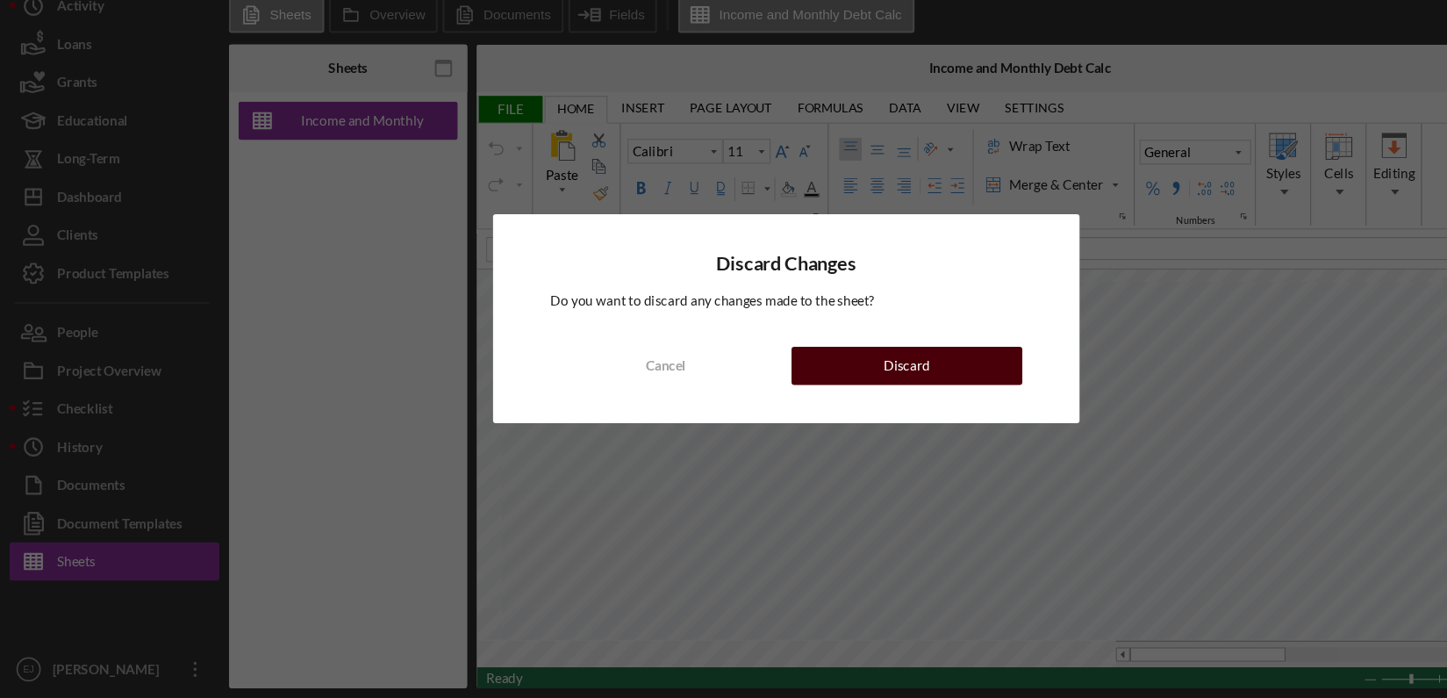
click at [877, 394] on button "Discard" at bounding box center [834, 392] width 212 height 35
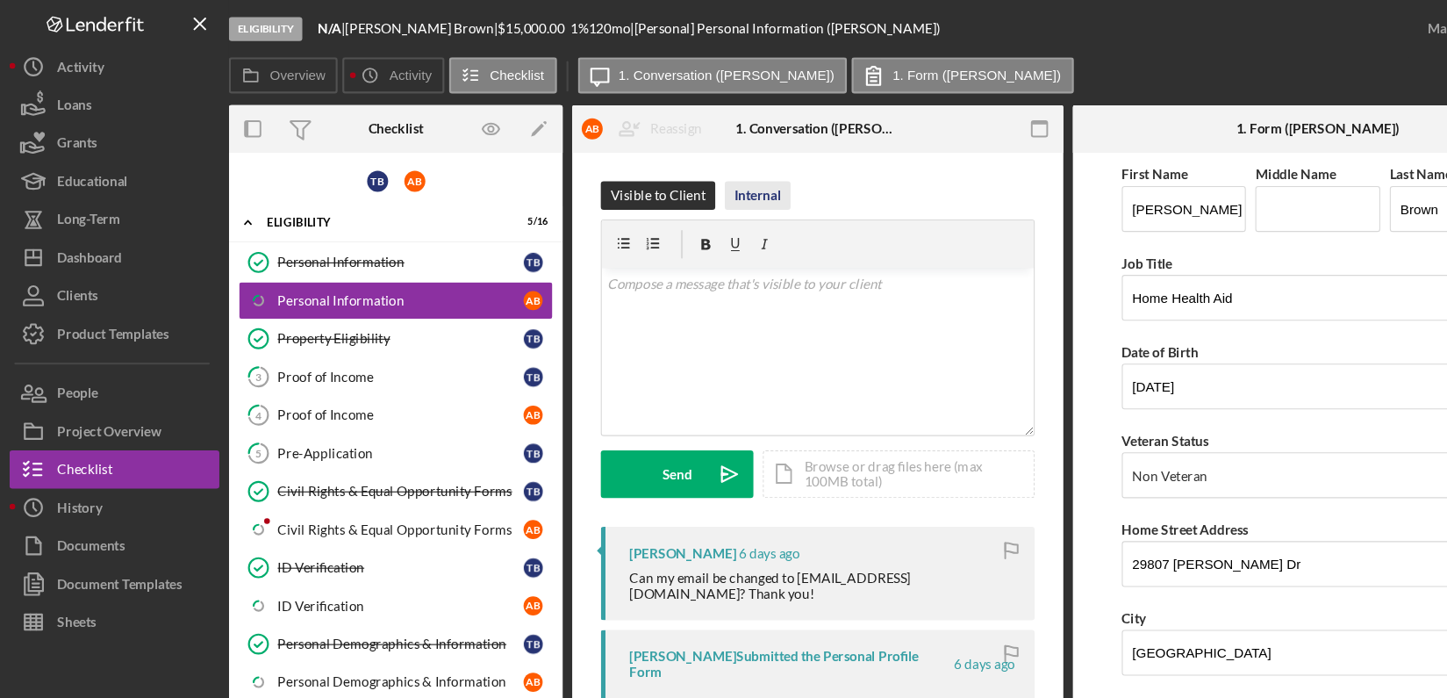
click at [678, 181] on div "Internal" at bounding box center [697, 180] width 43 height 26
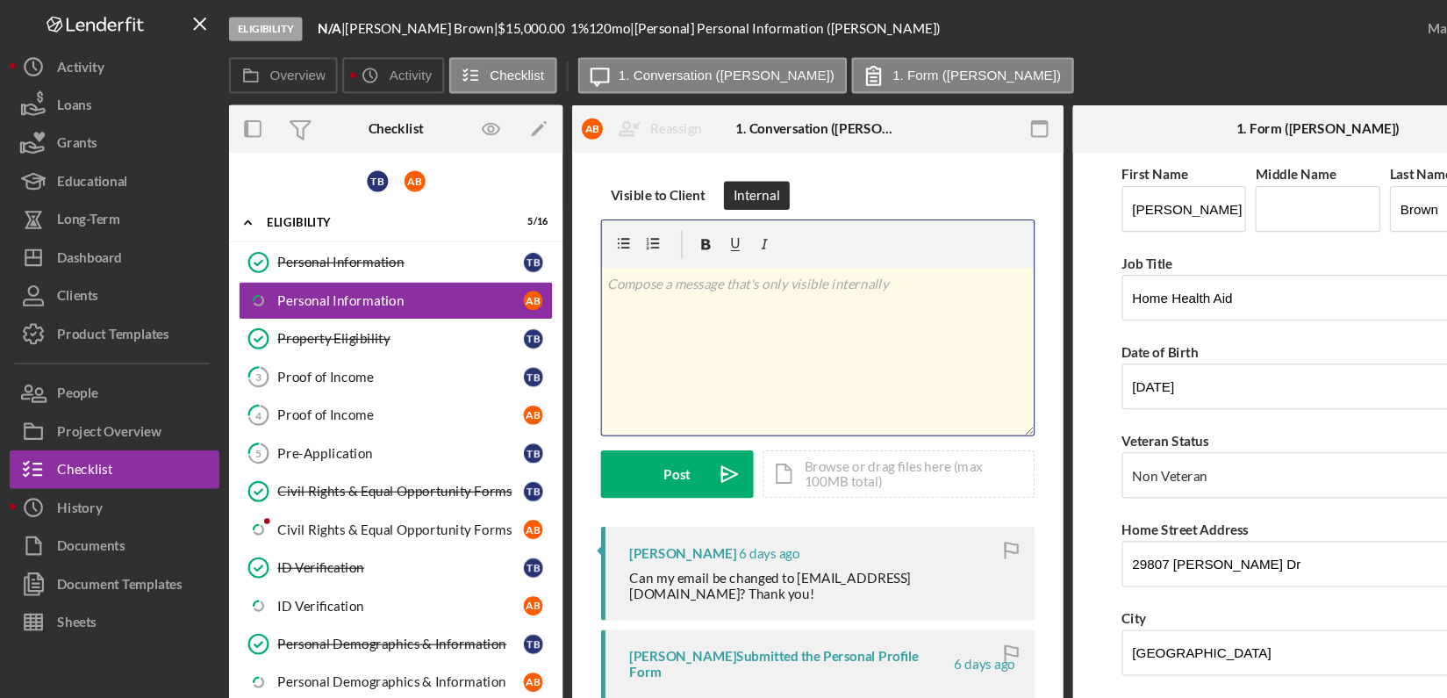
click at [626, 281] on div "v Color teal Color pink Remove color Add row above Add row below Add column bef…" at bounding box center [753, 324] width 398 height 154
click at [559, 260] on p "$23,0888" at bounding box center [752, 261] width 387 height 19
click at [714, 259] on p "Gross Yearly-$23,0888" at bounding box center [752, 261] width 387 height 19
drag, startPoint x: 555, startPoint y: 258, endPoint x: 683, endPoint y: 291, distance: 132.2
click at [683, 291] on div "v Color teal Color pink Remove color Add row above Add row below Add column bef…" at bounding box center [753, 324] width 398 height 154
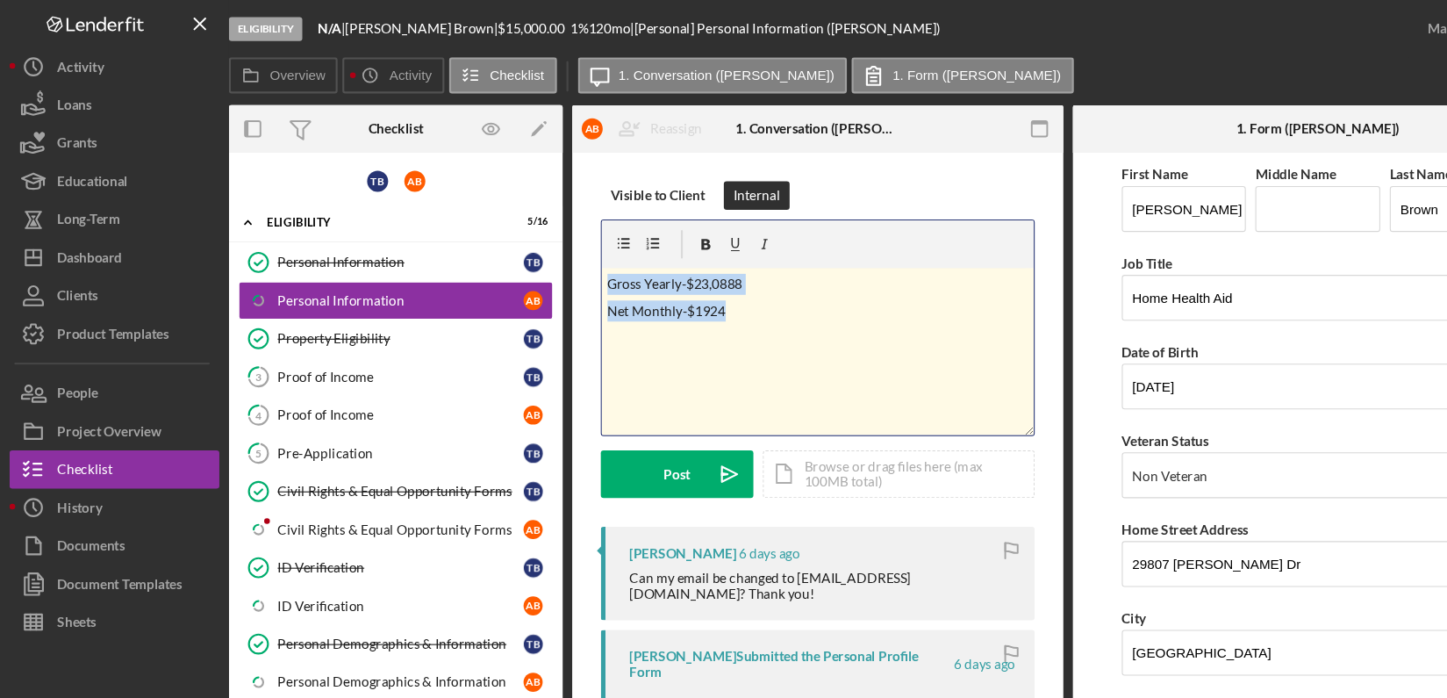
copy div "Gross Yearly-$23,0888 Net Monthly-$1924"
click at [349, 345] on div "Proof of Income" at bounding box center [368, 347] width 226 height 14
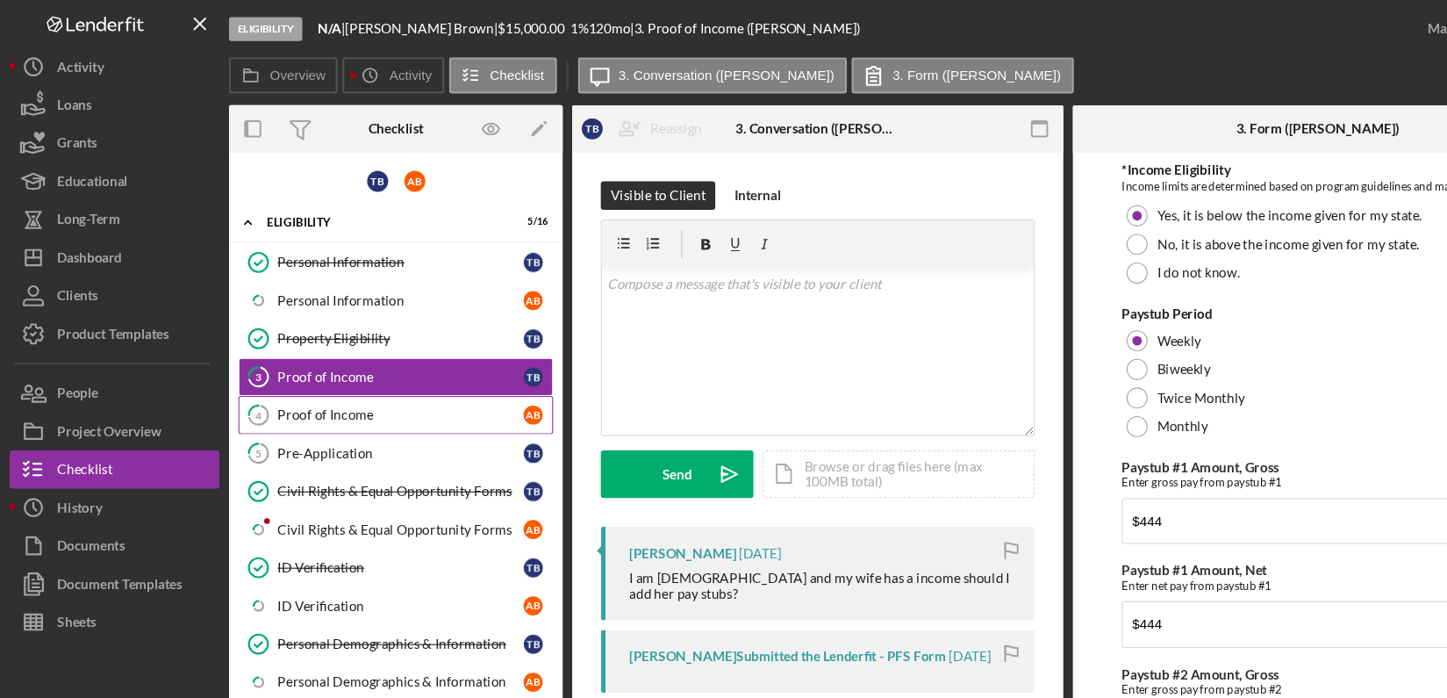
click at [396, 380] on div "Proof of Income" at bounding box center [368, 382] width 226 height 14
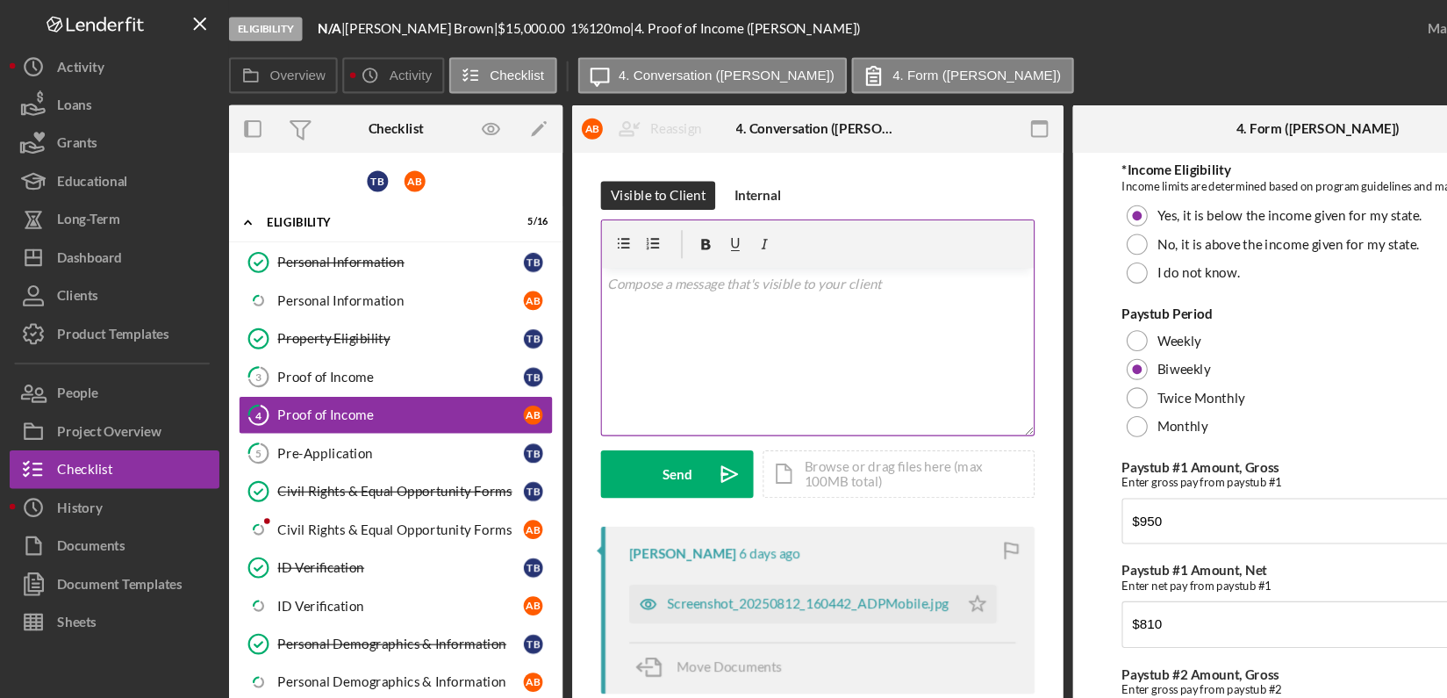
click at [628, 266] on p at bounding box center [752, 261] width 387 height 19
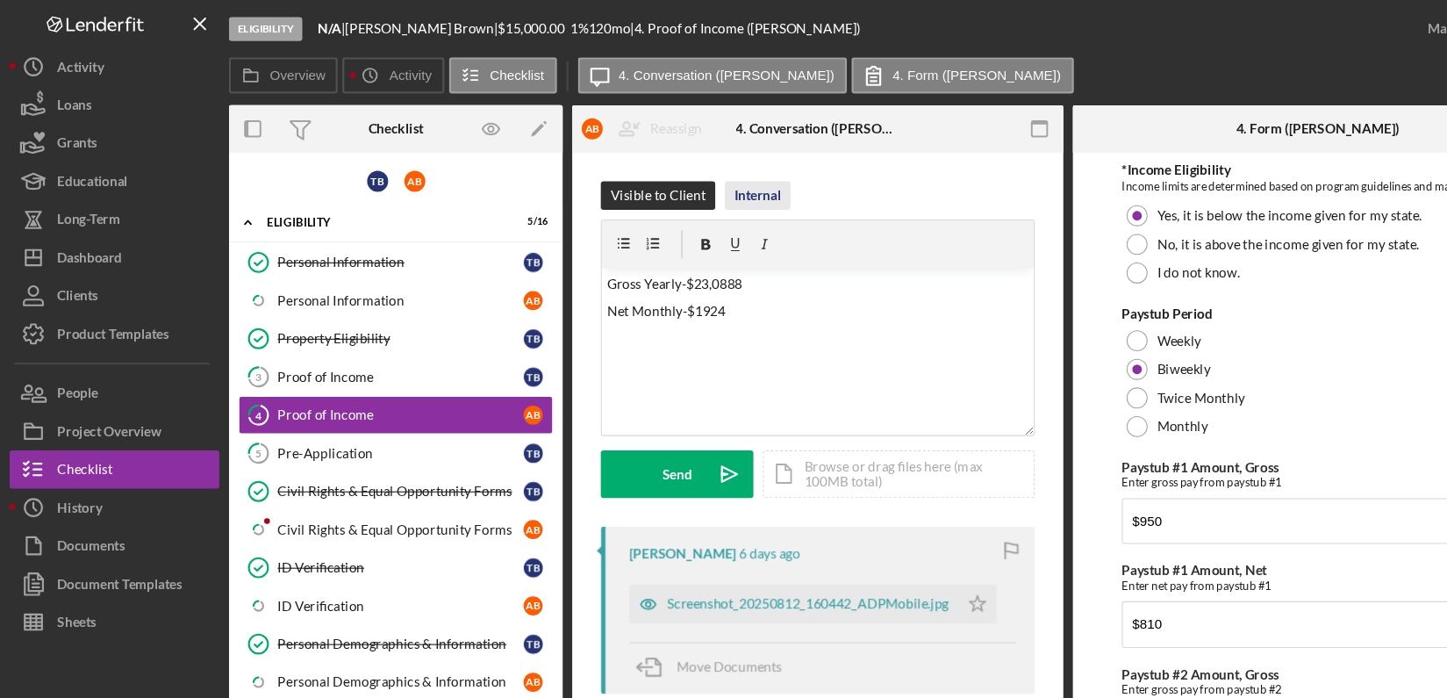
click at [679, 182] on div "Internal" at bounding box center [697, 180] width 43 height 26
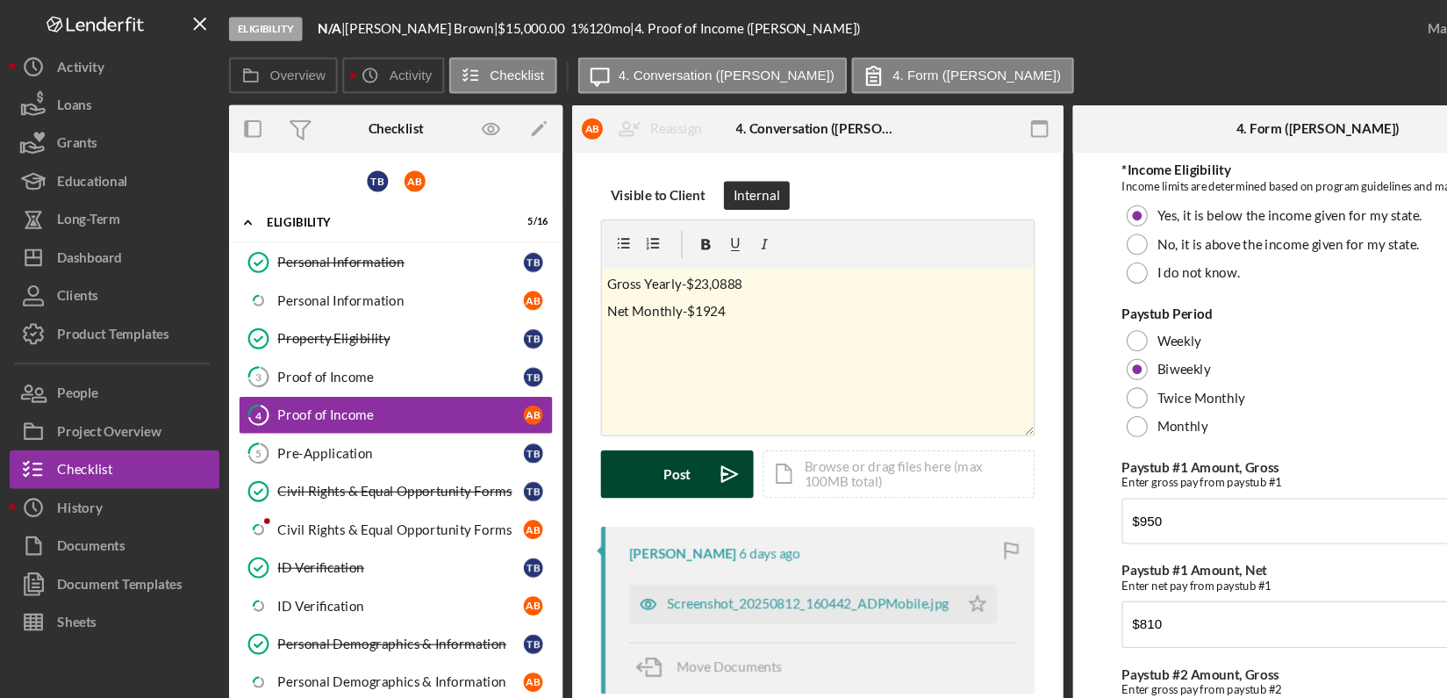
click at [670, 434] on icon "Icon/icon-invite-send" at bounding box center [672, 436] width 44 height 44
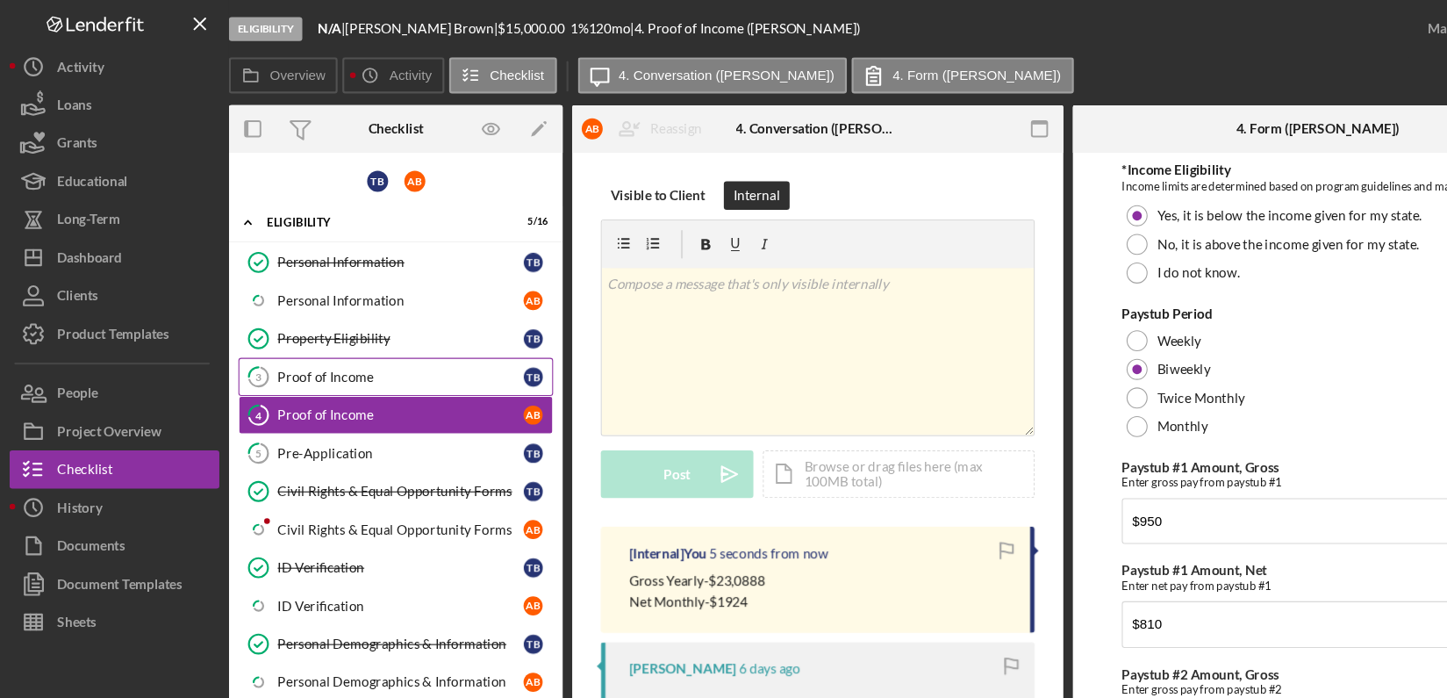
click at [359, 348] on div "Proof of Income" at bounding box center [368, 347] width 226 height 14
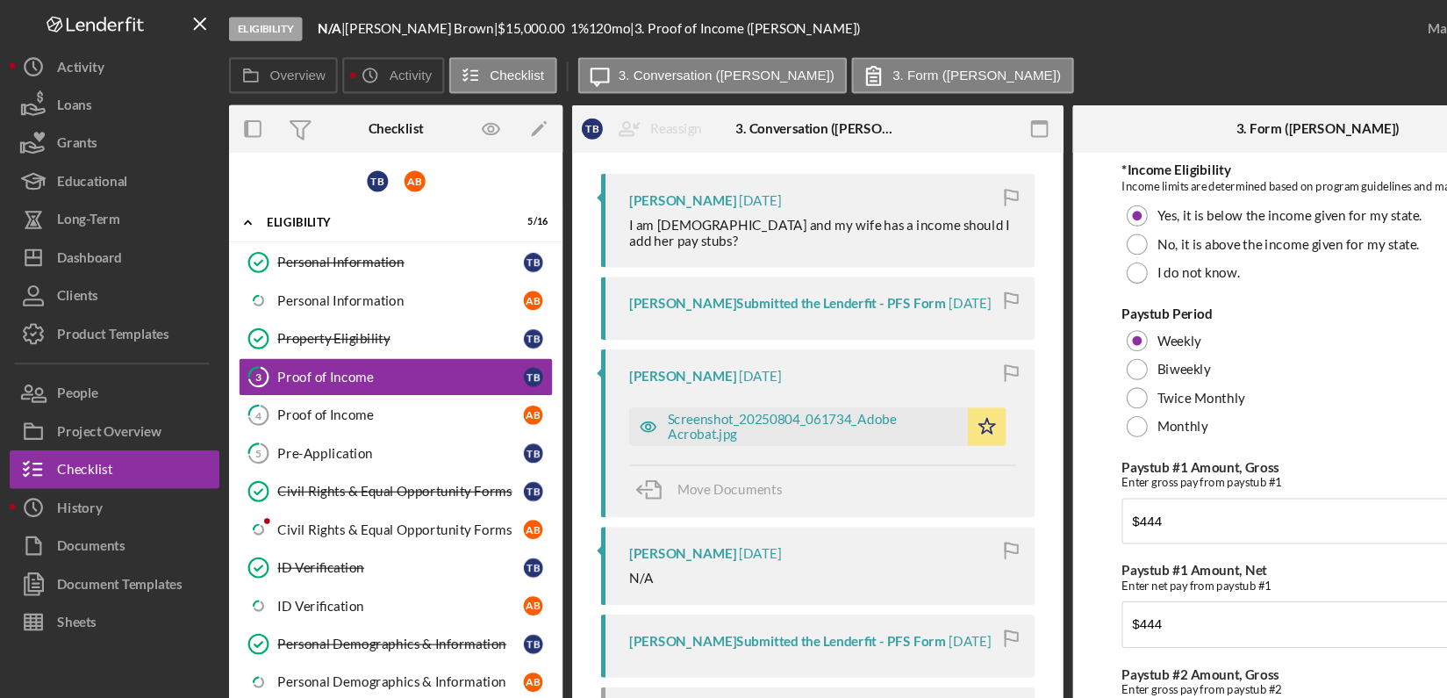
scroll to position [463, 0]
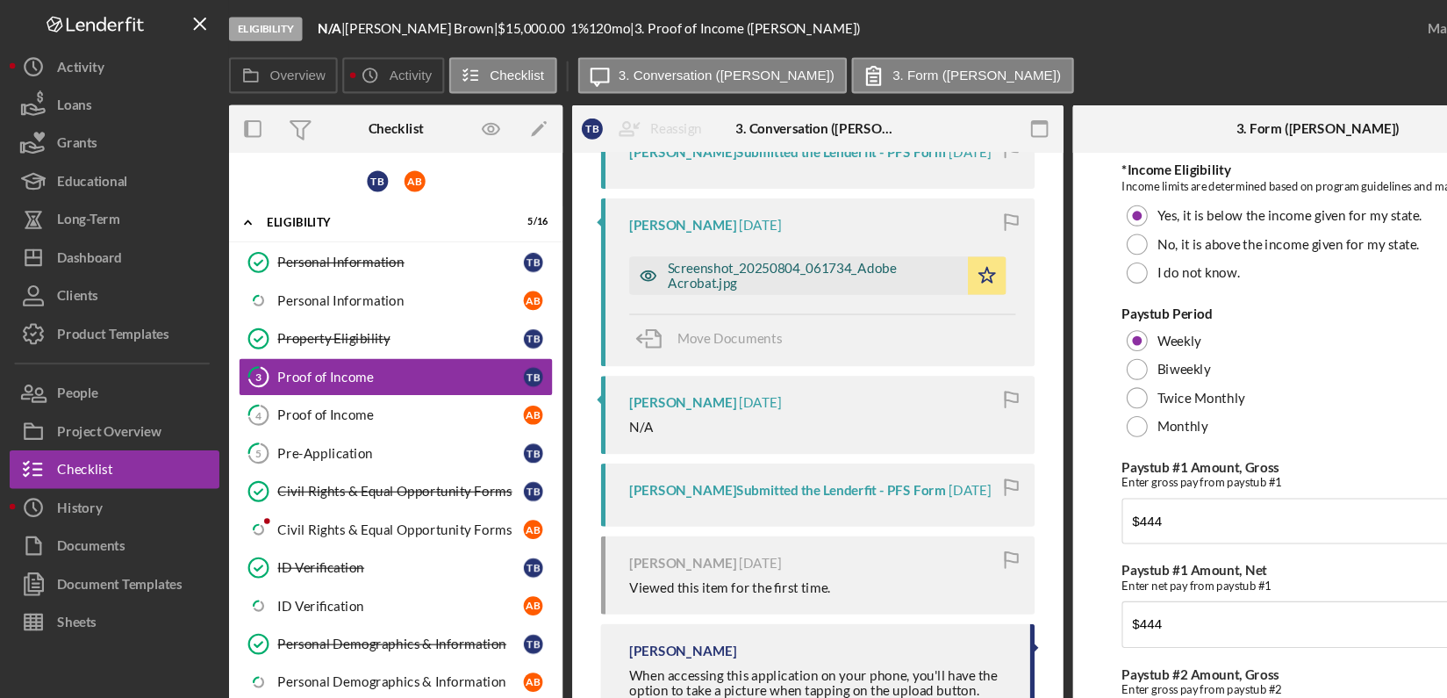
click at [817, 240] on div "Screenshot_20250804_061734_Adobe Acrobat.jpg" at bounding box center [748, 254] width 268 height 28
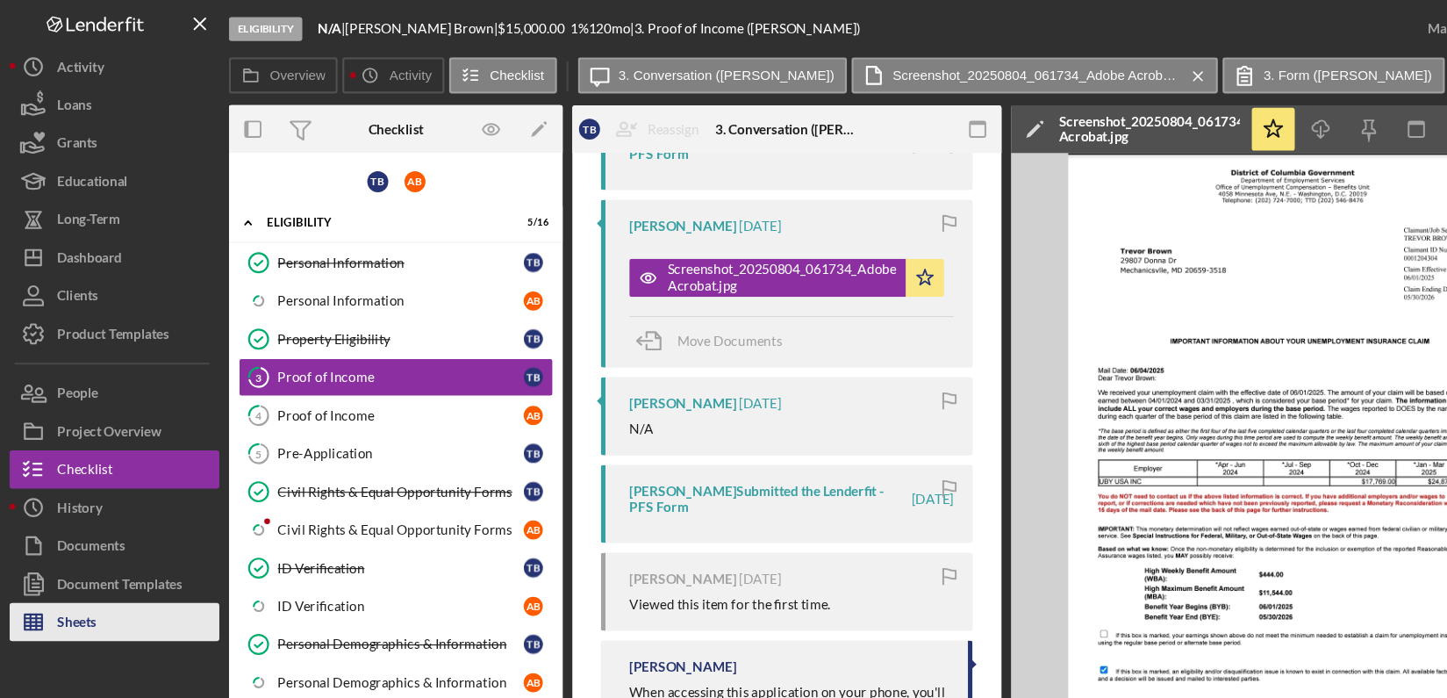
click at [92, 572] on button "Sheets" at bounding box center [105, 572] width 193 height 35
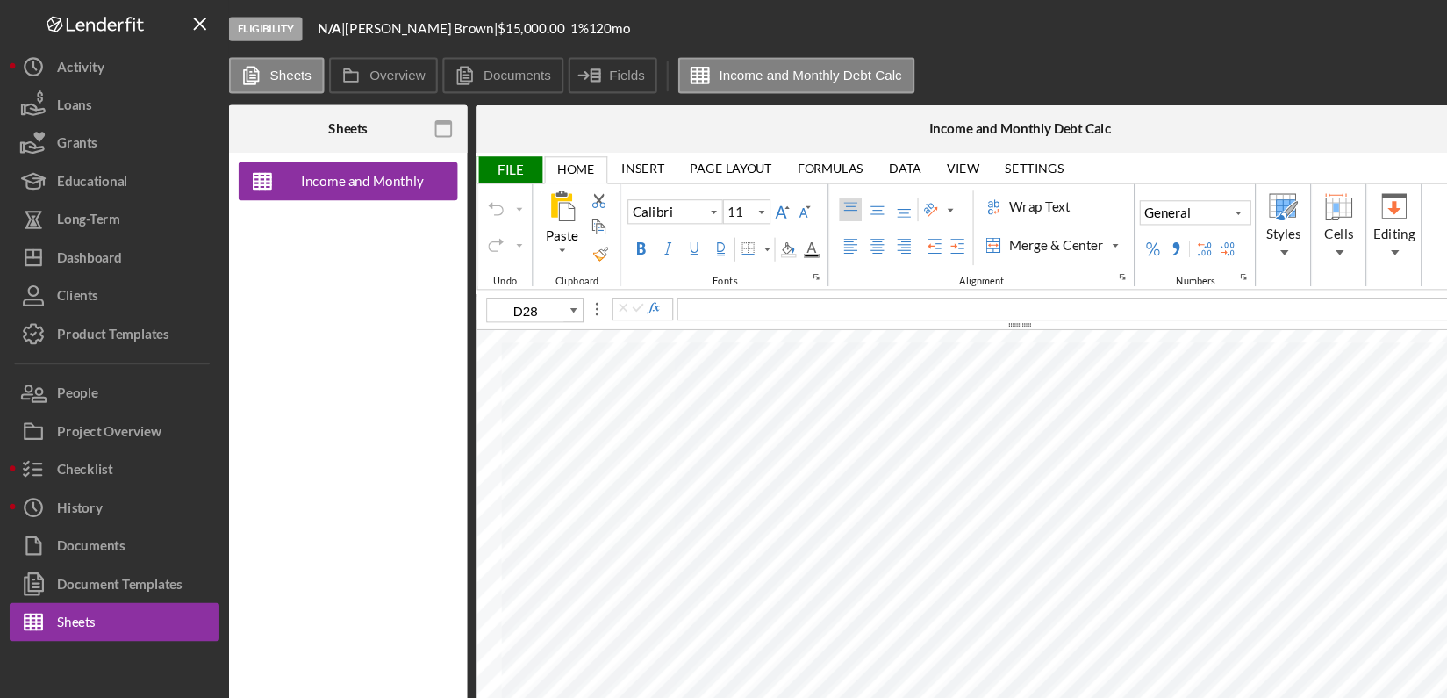
type input "D27"
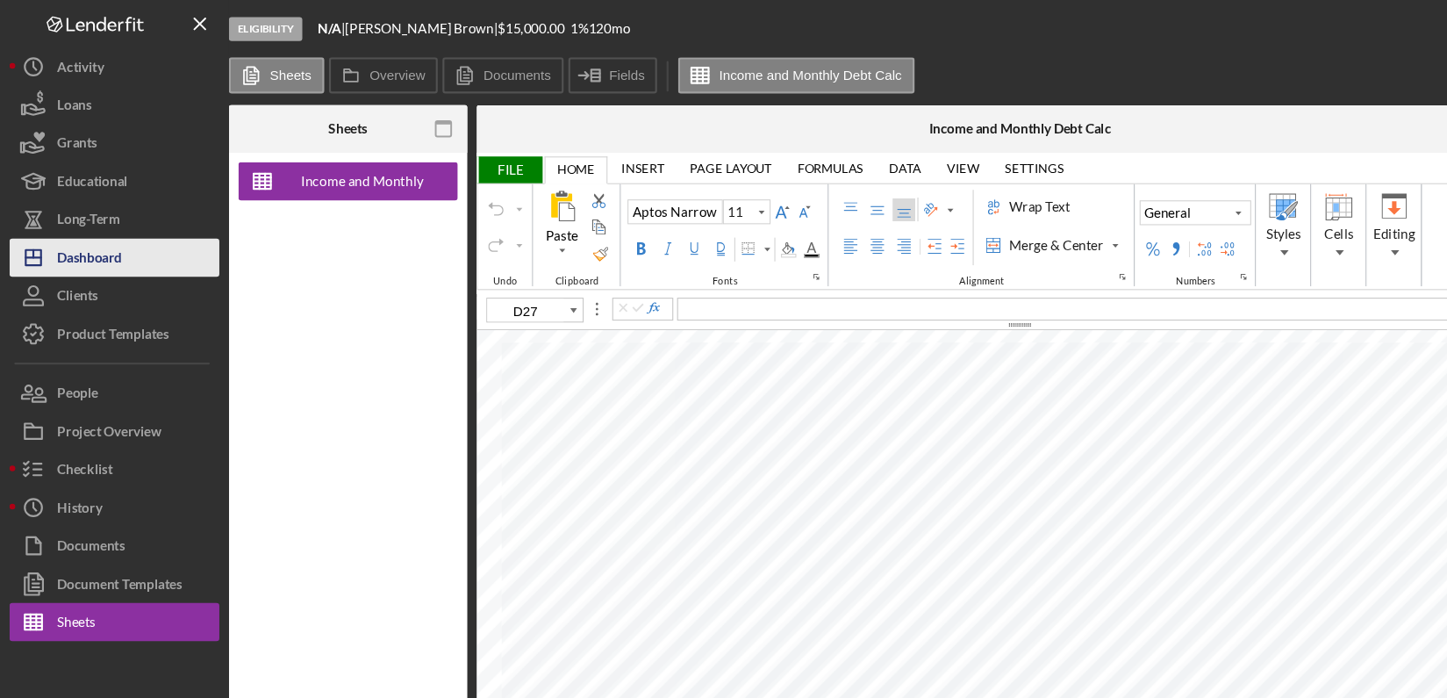
click at [124, 236] on button "Icon/Dashboard Dashboard" at bounding box center [105, 236] width 193 height 35
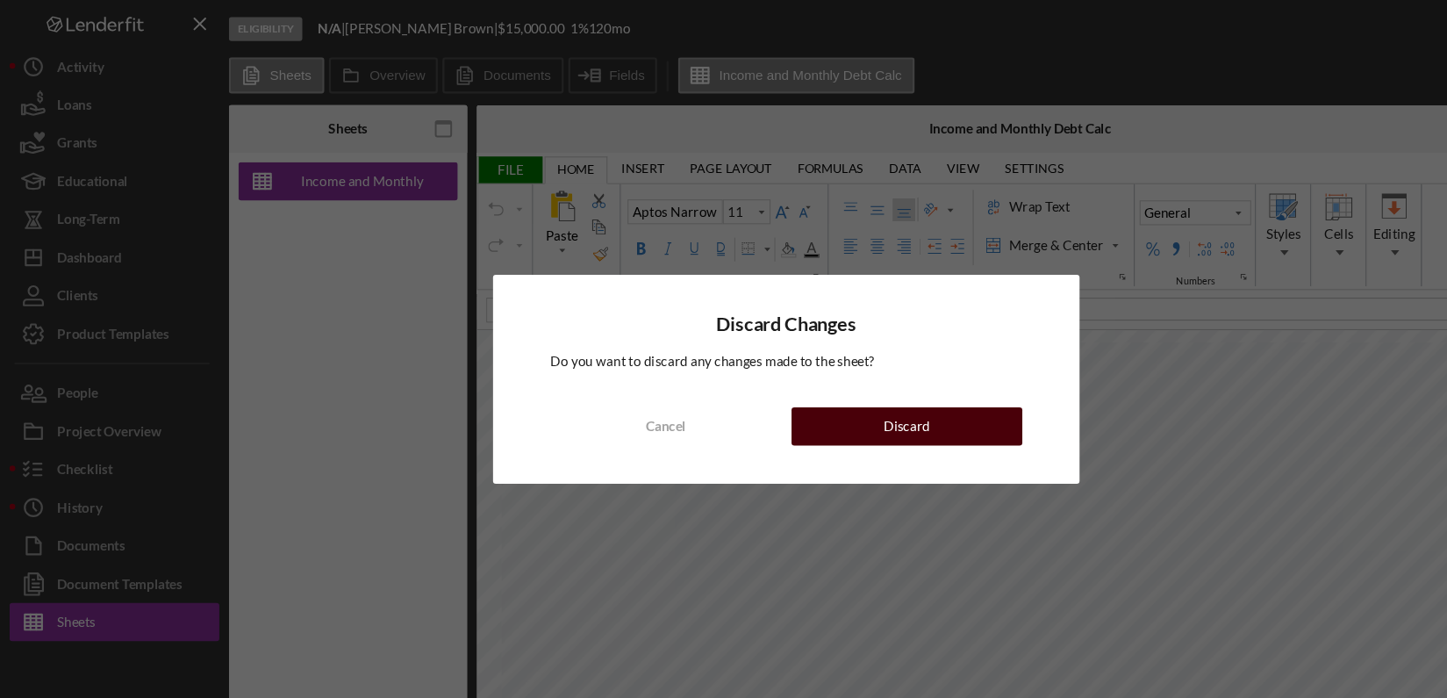
click at [924, 386] on button "Discard" at bounding box center [834, 392] width 212 height 35
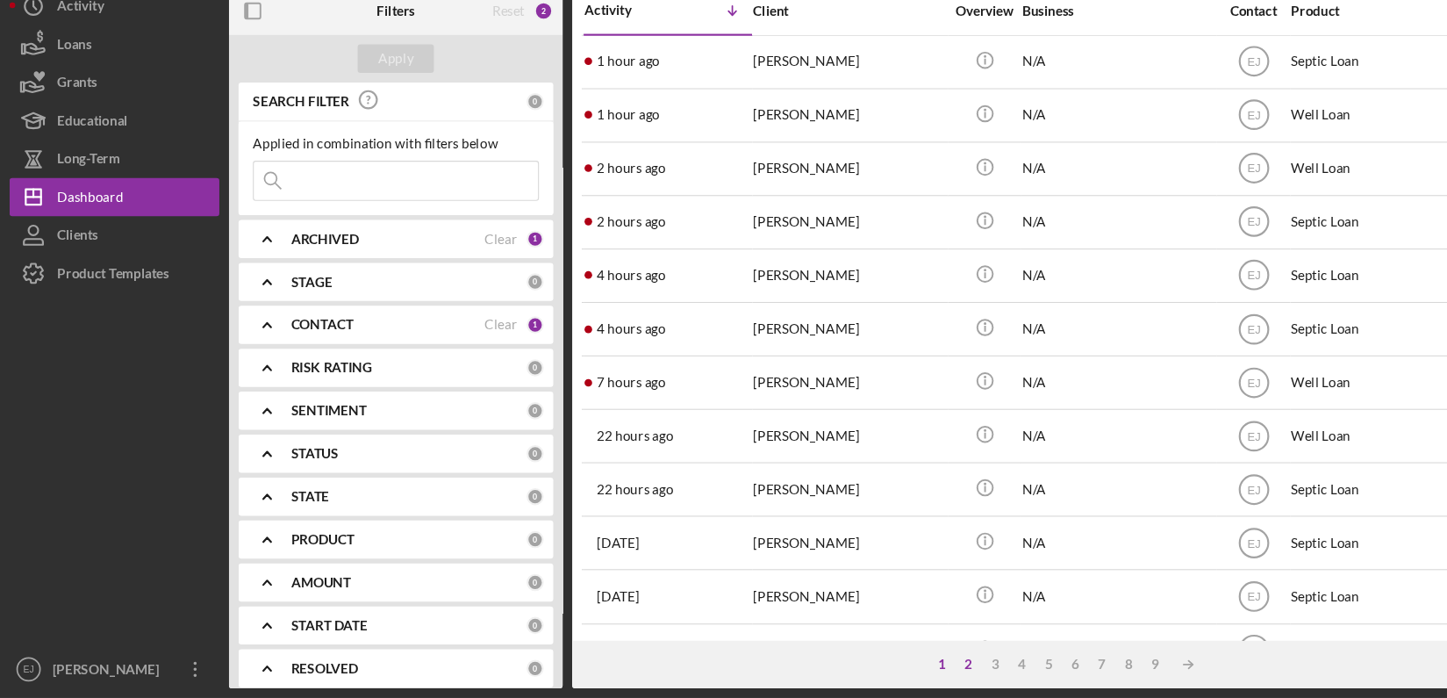
click at [888, 668] on div "2" at bounding box center [891, 667] width 25 height 14
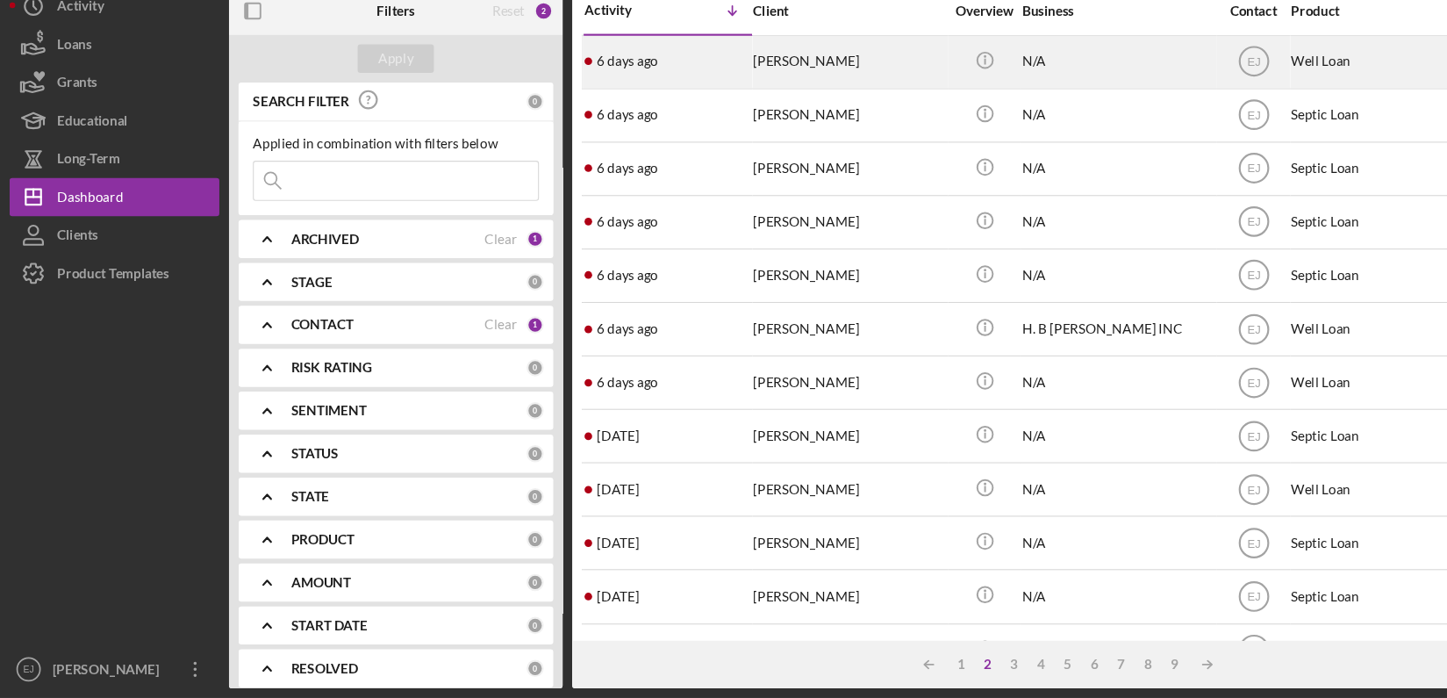
click at [752, 119] on div "[PERSON_NAME]" at bounding box center [781, 113] width 176 height 47
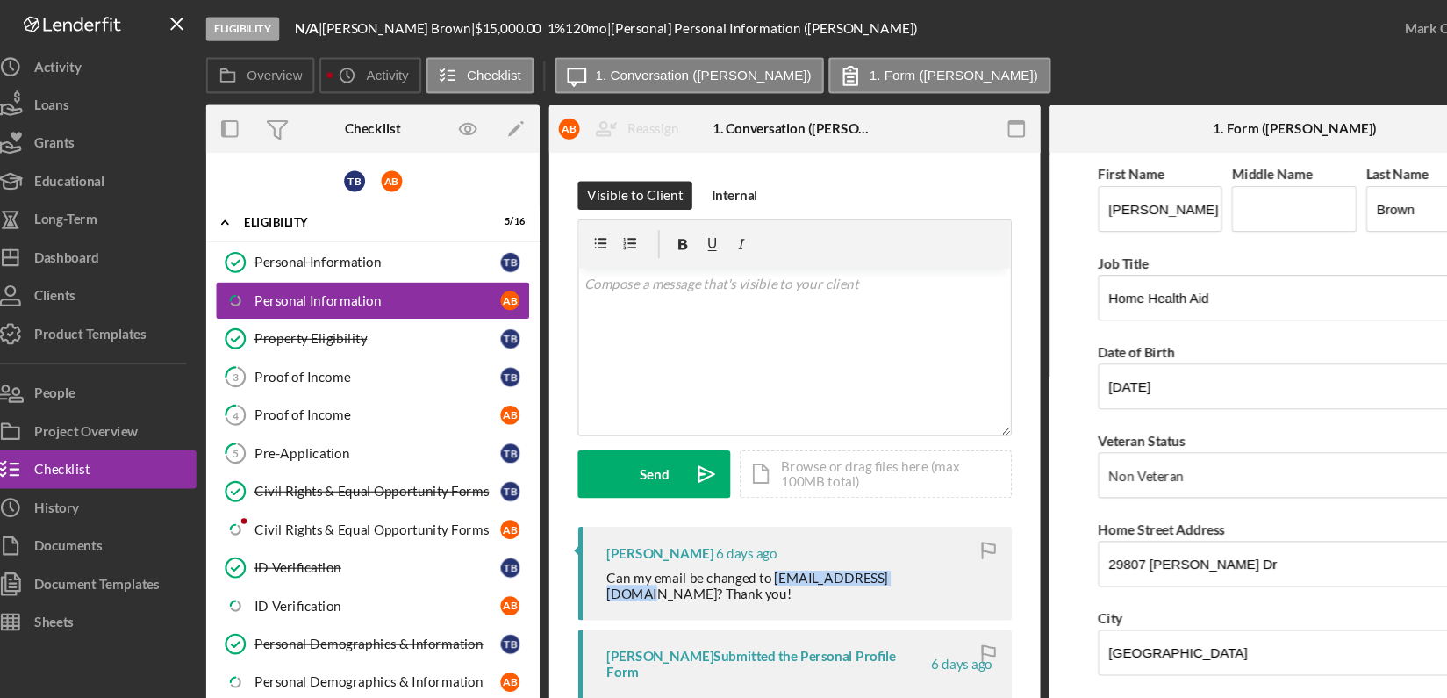
drag, startPoint x: 728, startPoint y: 530, endPoint x: 865, endPoint y: 530, distance: 136.9
click at [865, 530] on div "Can my email be changed to [EMAIL_ADDRESS][DOMAIN_NAME]? Thank you!" at bounding box center [756, 539] width 355 height 28
copy div "[EMAIL_ADDRESS][DOMAIN_NAME]"
click at [140, 366] on button "People" at bounding box center [105, 361] width 193 height 35
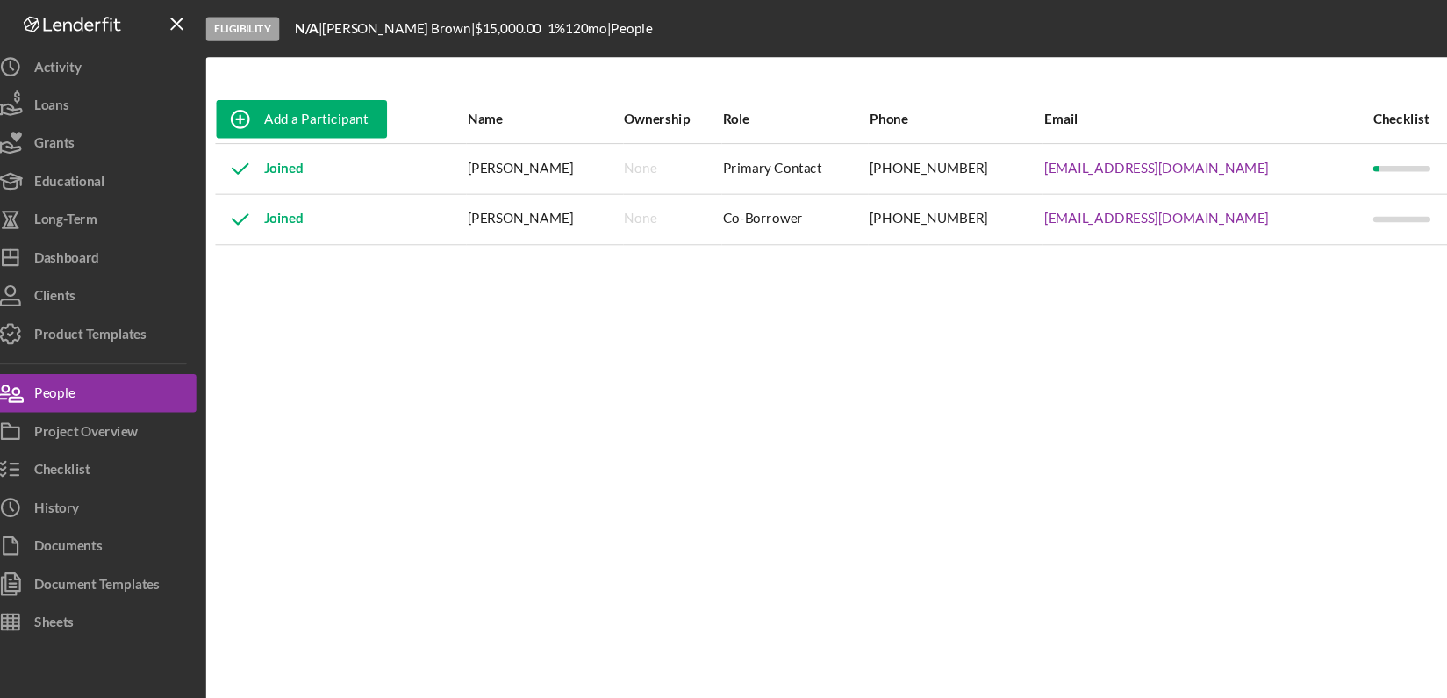
click at [525, 208] on div "[PERSON_NAME]" at bounding box center [522, 202] width 142 height 44
click at [1090, 190] on div "[EMAIL_ADDRESS][DOMAIN_NAME]" at bounding box center [1132, 202] width 301 height 44
drag, startPoint x: 1090, startPoint y: 190, endPoint x: 1097, endPoint y: 205, distance: 15.7
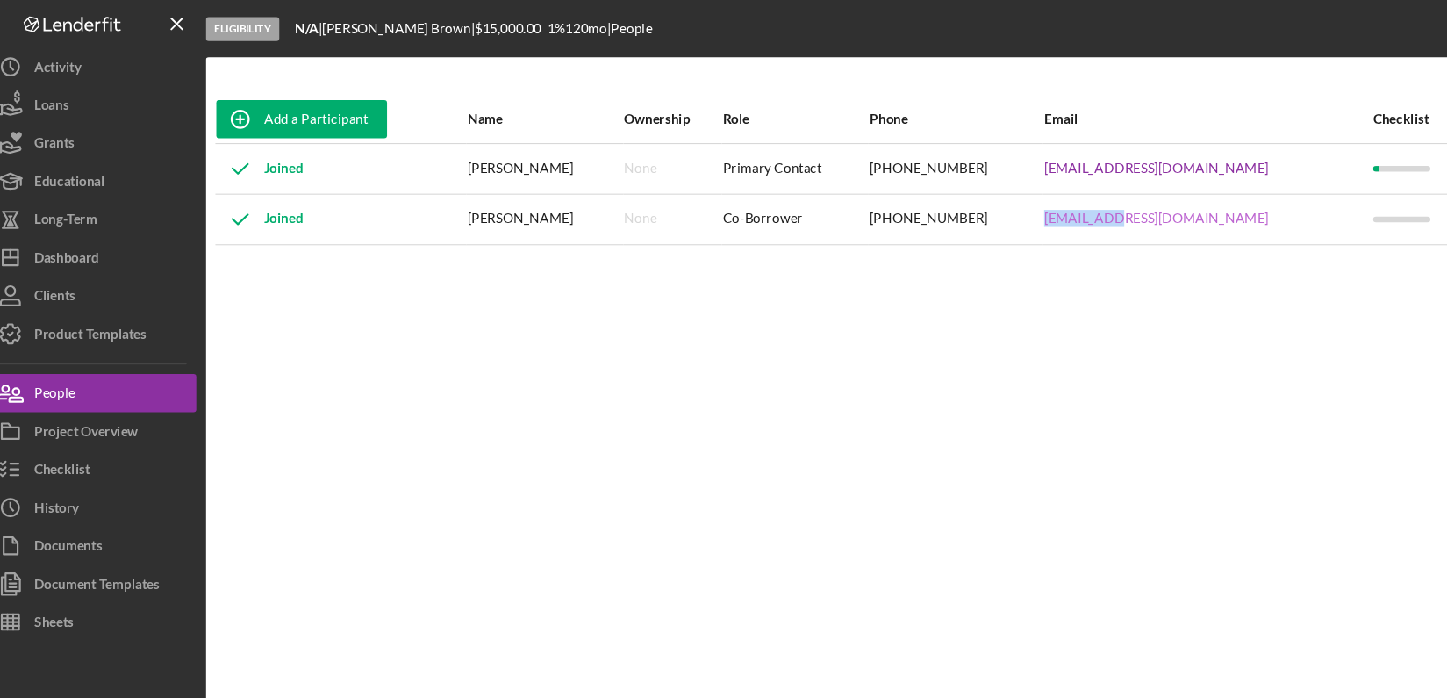
click at [1097, 205] on link "[EMAIL_ADDRESS][DOMAIN_NAME]" at bounding box center [1085, 201] width 206 height 14
click at [258, 117] on icon "button" at bounding box center [242, 110] width 44 height 44
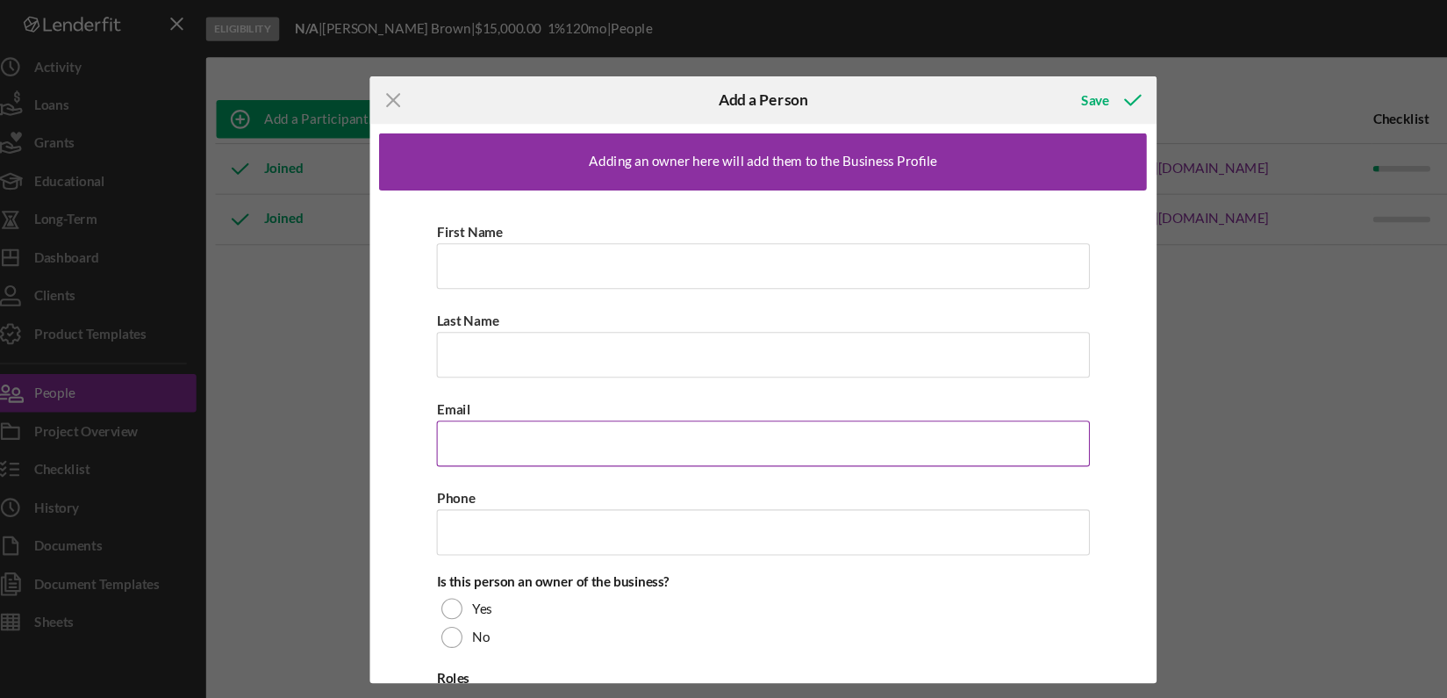
click at [467, 403] on input "Email" at bounding box center [723, 408] width 601 height 42
click at [386, 90] on icon "Icon/Menu Close" at bounding box center [384, 92] width 44 height 44
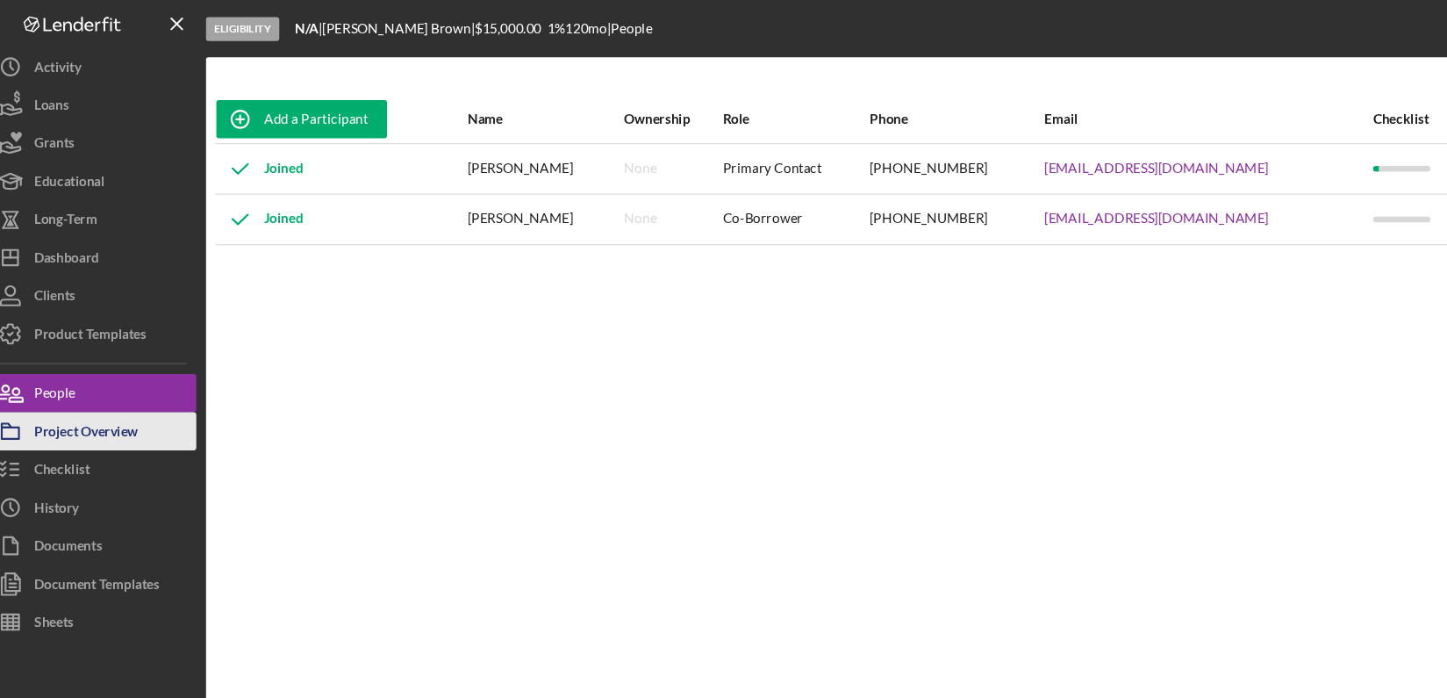
click at [106, 407] on div "Project Overview" at bounding box center [101, 398] width 96 height 39
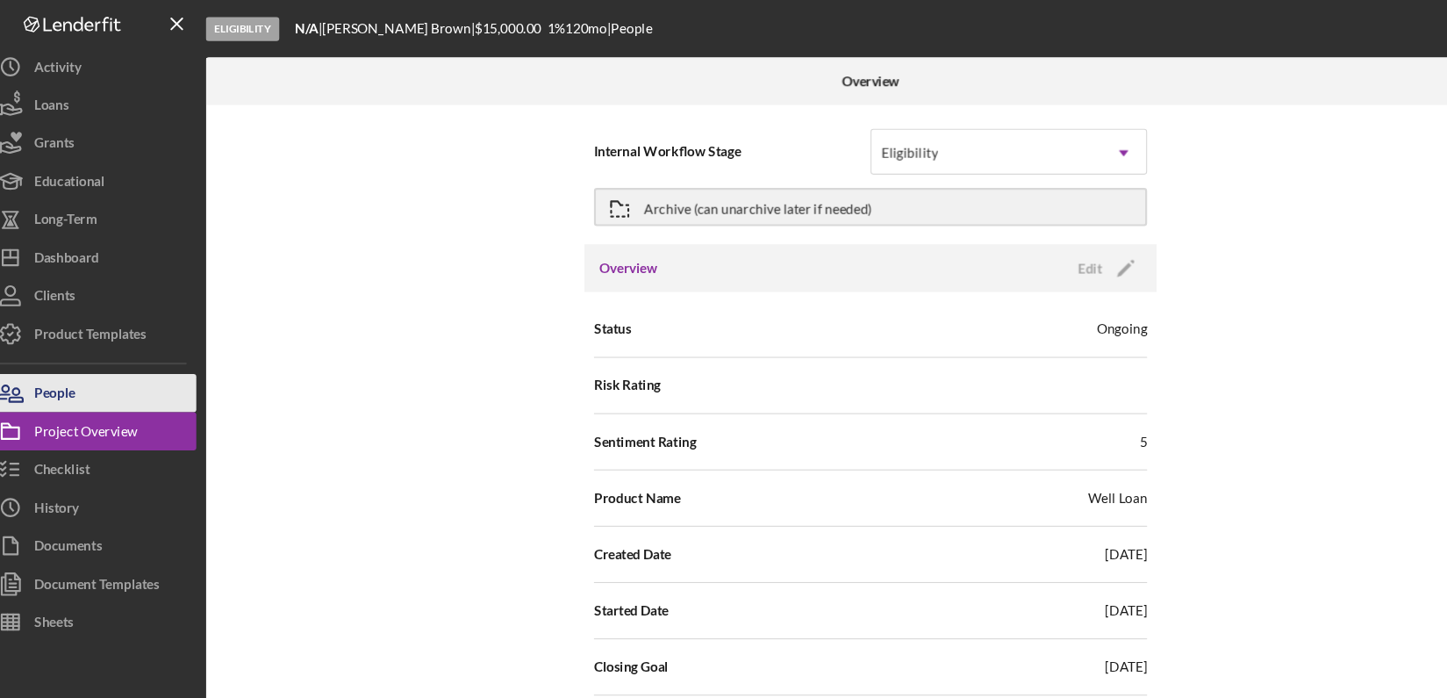
click at [80, 357] on div "People" at bounding box center [72, 363] width 38 height 39
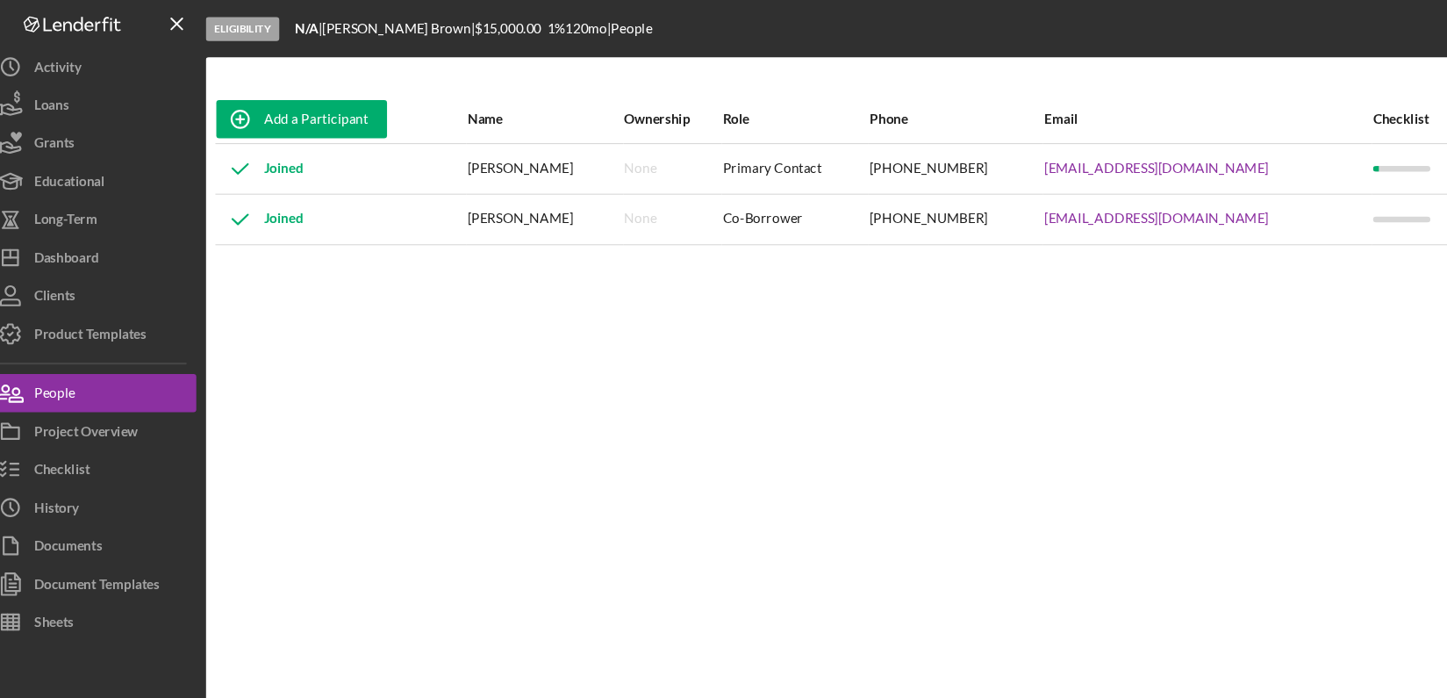
click at [211, 573] on div "Add a Participant Name Ownership Role Phone Email Checklist Actions Joined [PER…" at bounding box center [825, 371] width 1228 height 566
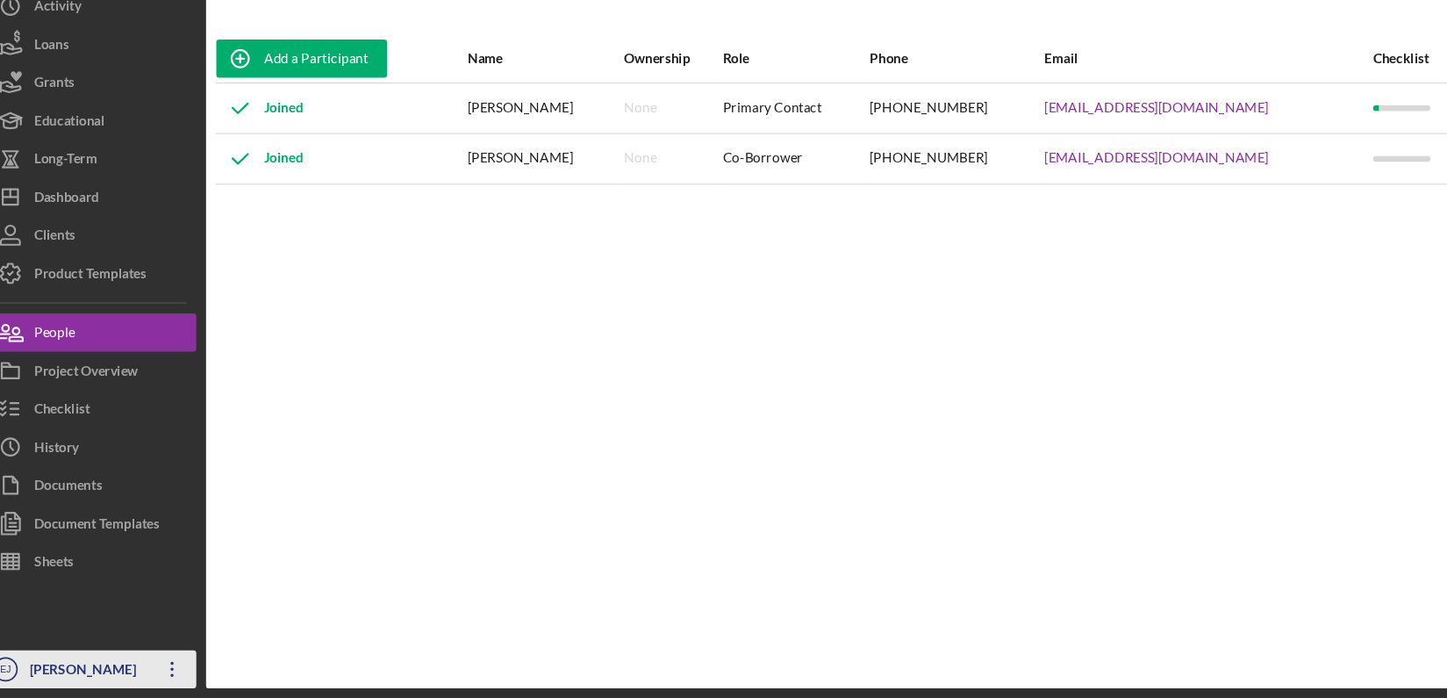
click at [124, 670] on div "[PERSON_NAME]" at bounding box center [101, 673] width 114 height 39
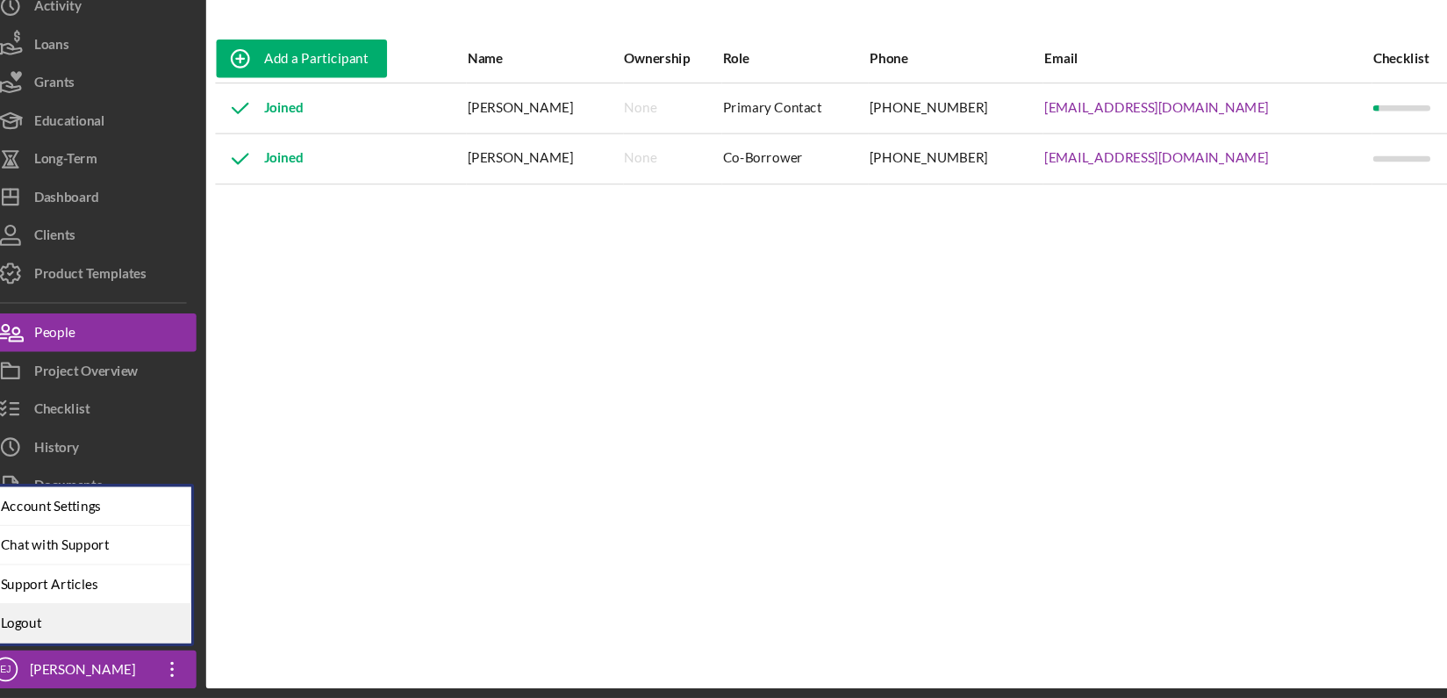
click at [116, 633] on link "Logout" at bounding box center [100, 630] width 193 height 36
